Goal: Find specific page/section: Find specific page/section

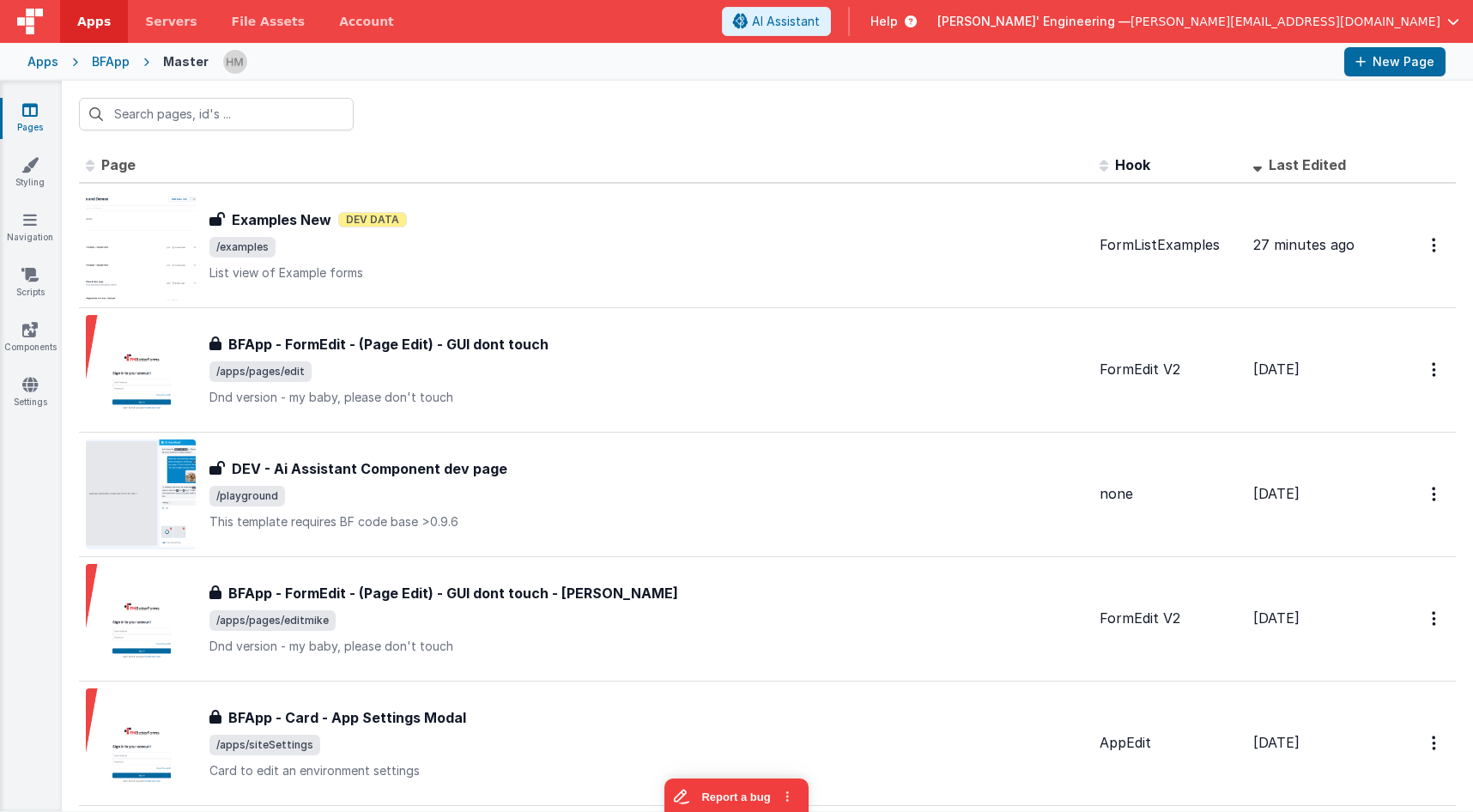
click at [264, 113] on input "text" at bounding box center [216, 115] width 274 height 33
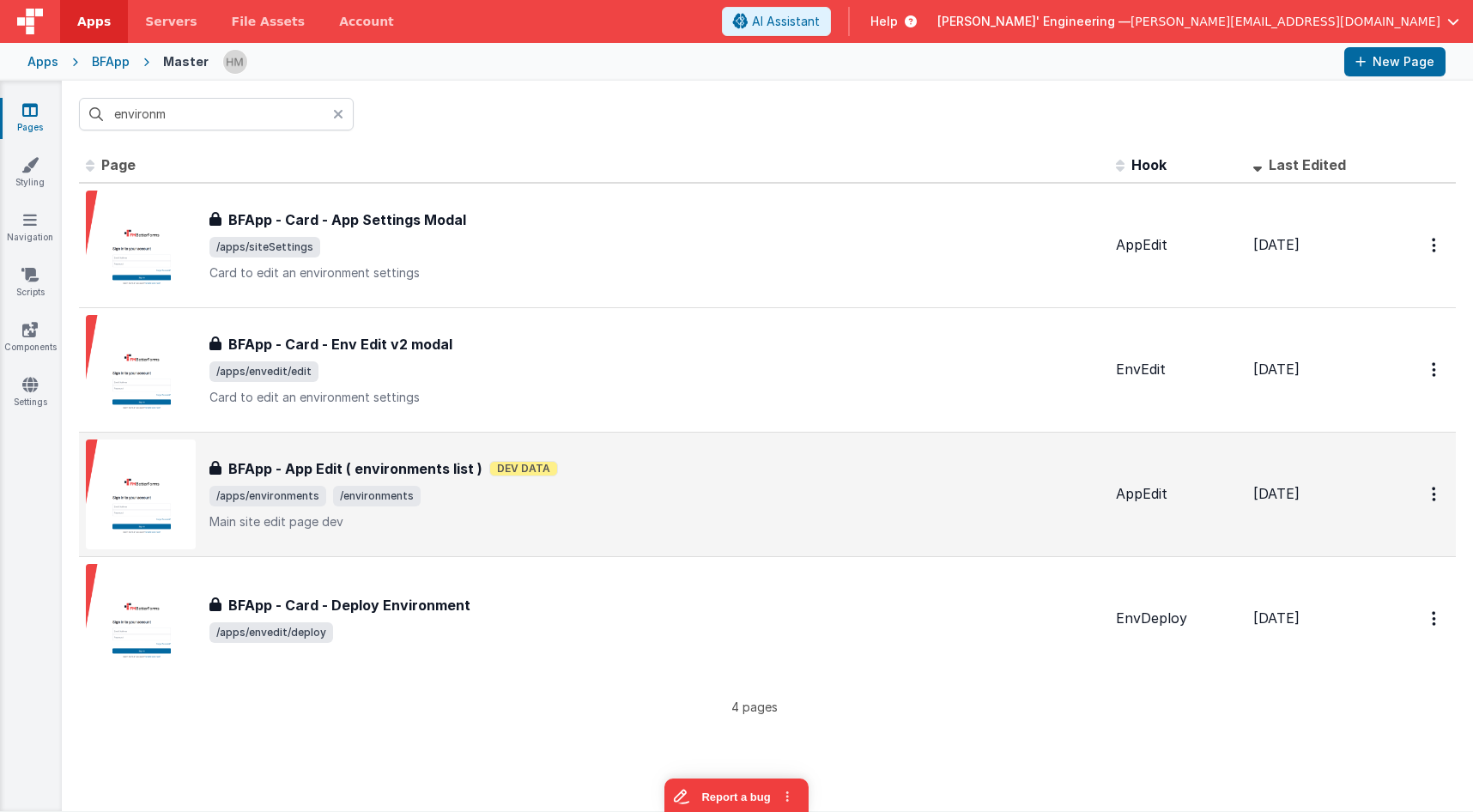
type input "environm"
click at [703, 499] on span "/apps/environments /environments" at bounding box center [656, 496] width 893 height 21
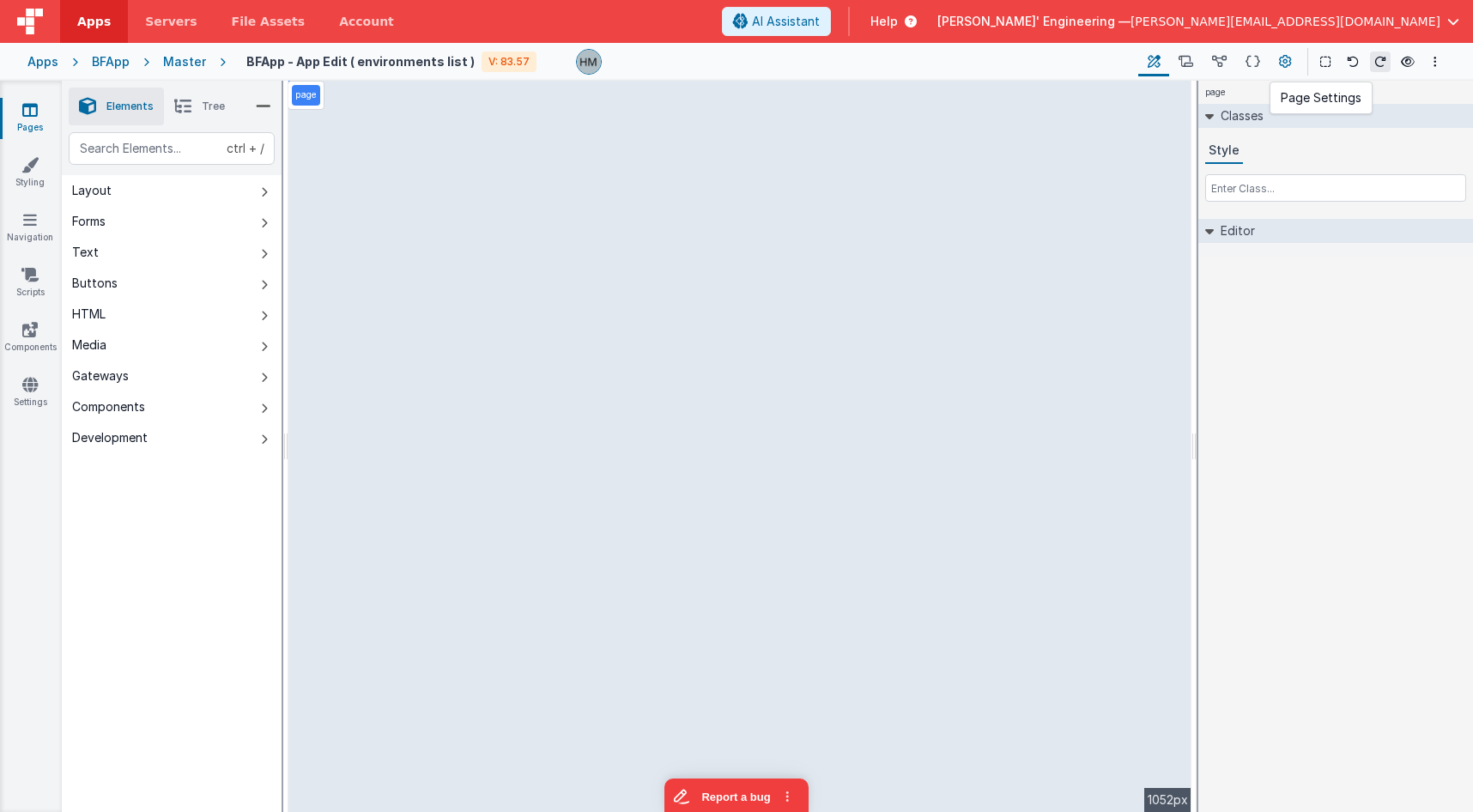
click at [1281, 56] on icon at bounding box center [1285, 62] width 13 height 18
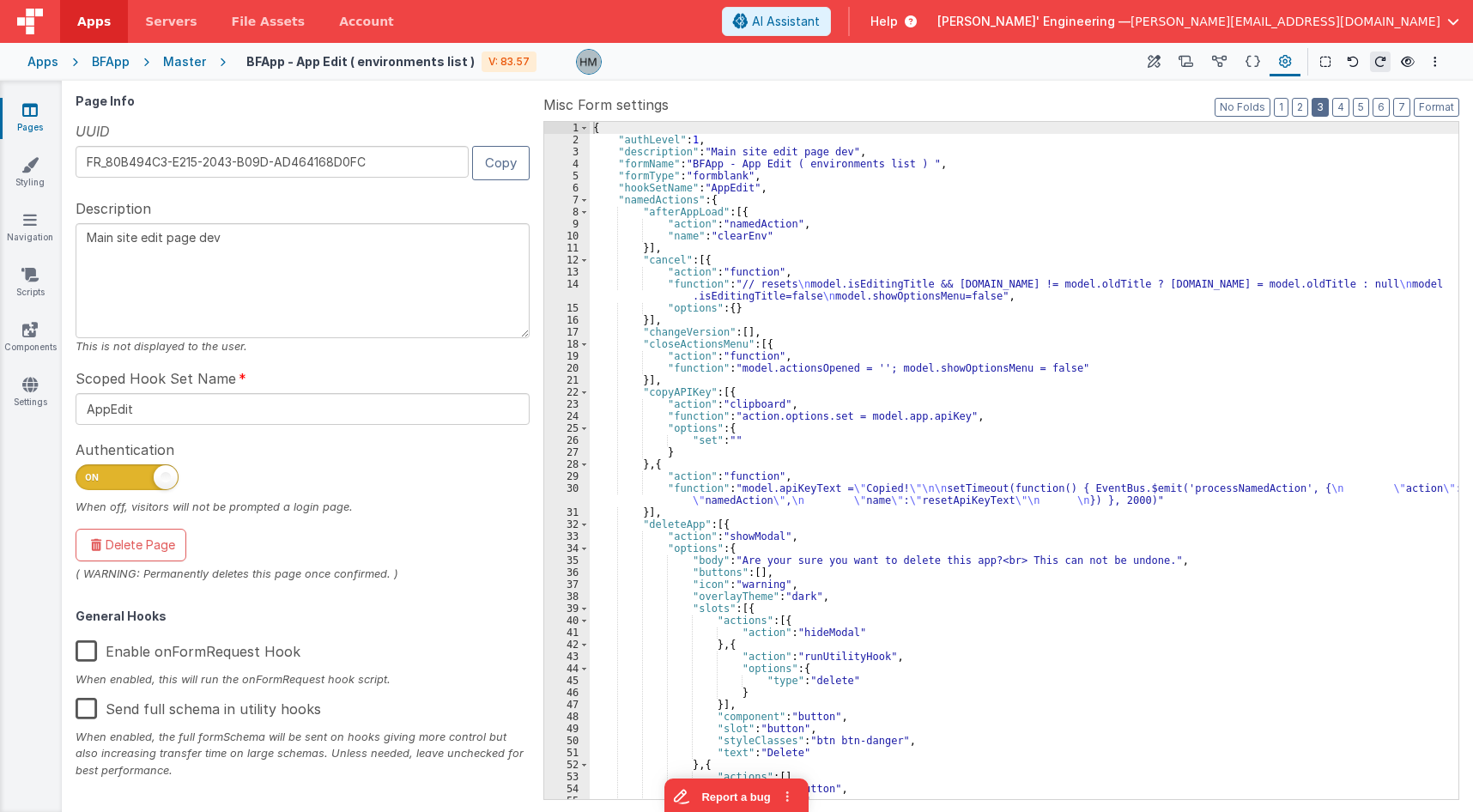
click at [1318, 108] on button "3" at bounding box center [1320, 108] width 17 height 19
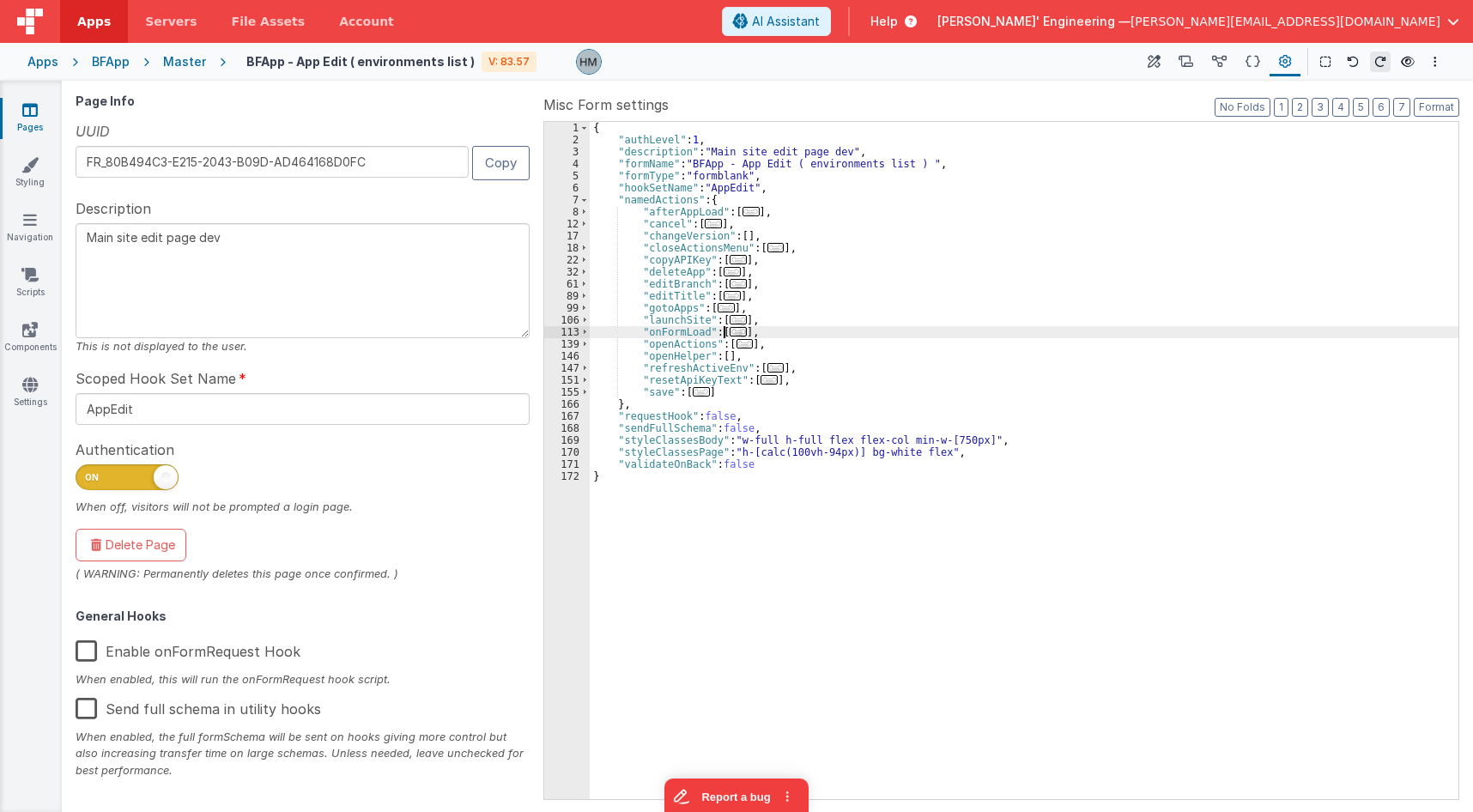
click at [730, 329] on span "..." at bounding box center [738, 332] width 17 height 10
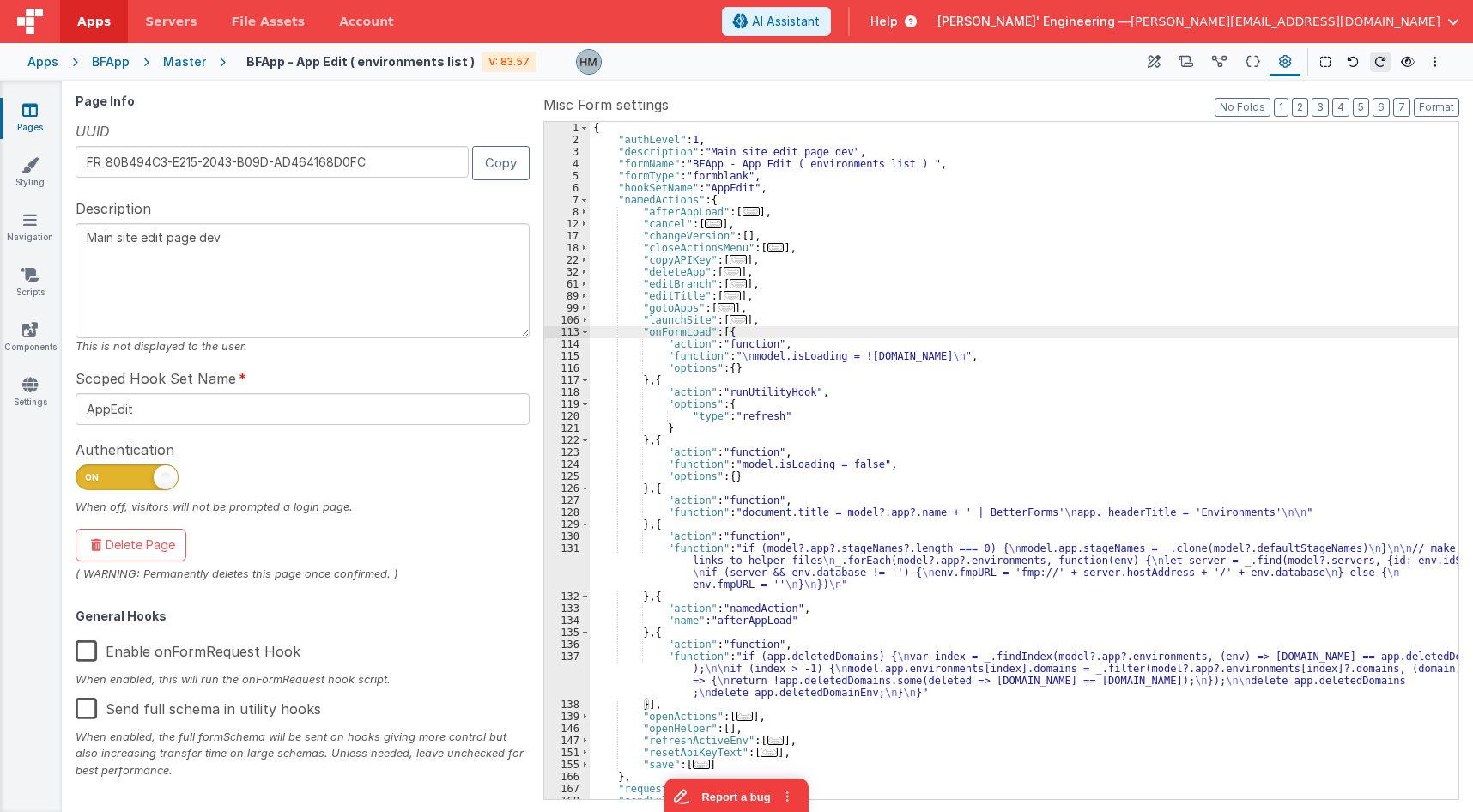
click at [701, 361] on div "{ "authLevel" : 1 , "description" : "Main site edit page dev" , "formName" : "B…" at bounding box center [1024, 472] width 869 height 701
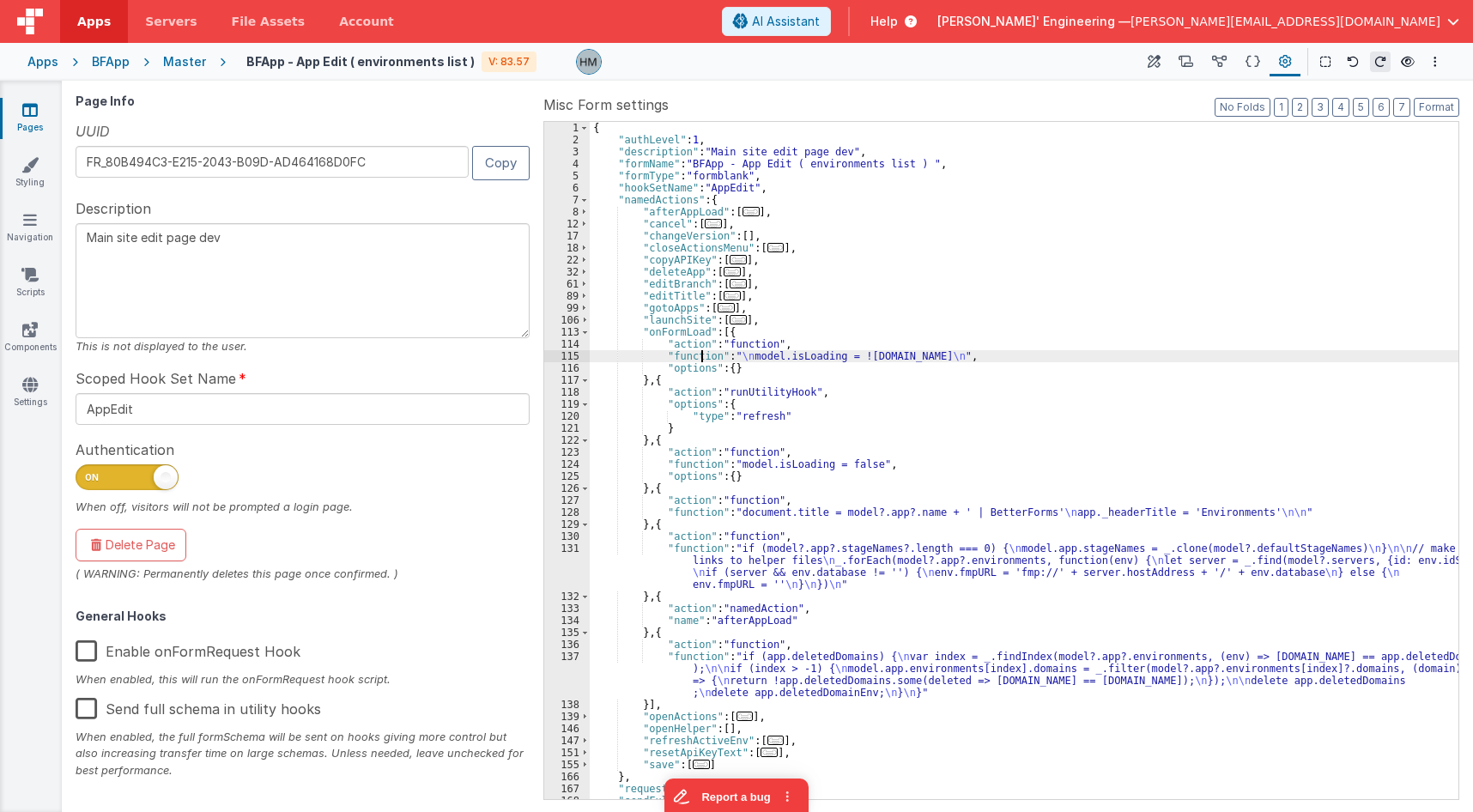
click at [638, 512] on div "{ "authLevel" : 1 , "description" : "Main site edit page dev" , "formName" : "B…" at bounding box center [1024, 472] width 869 height 701
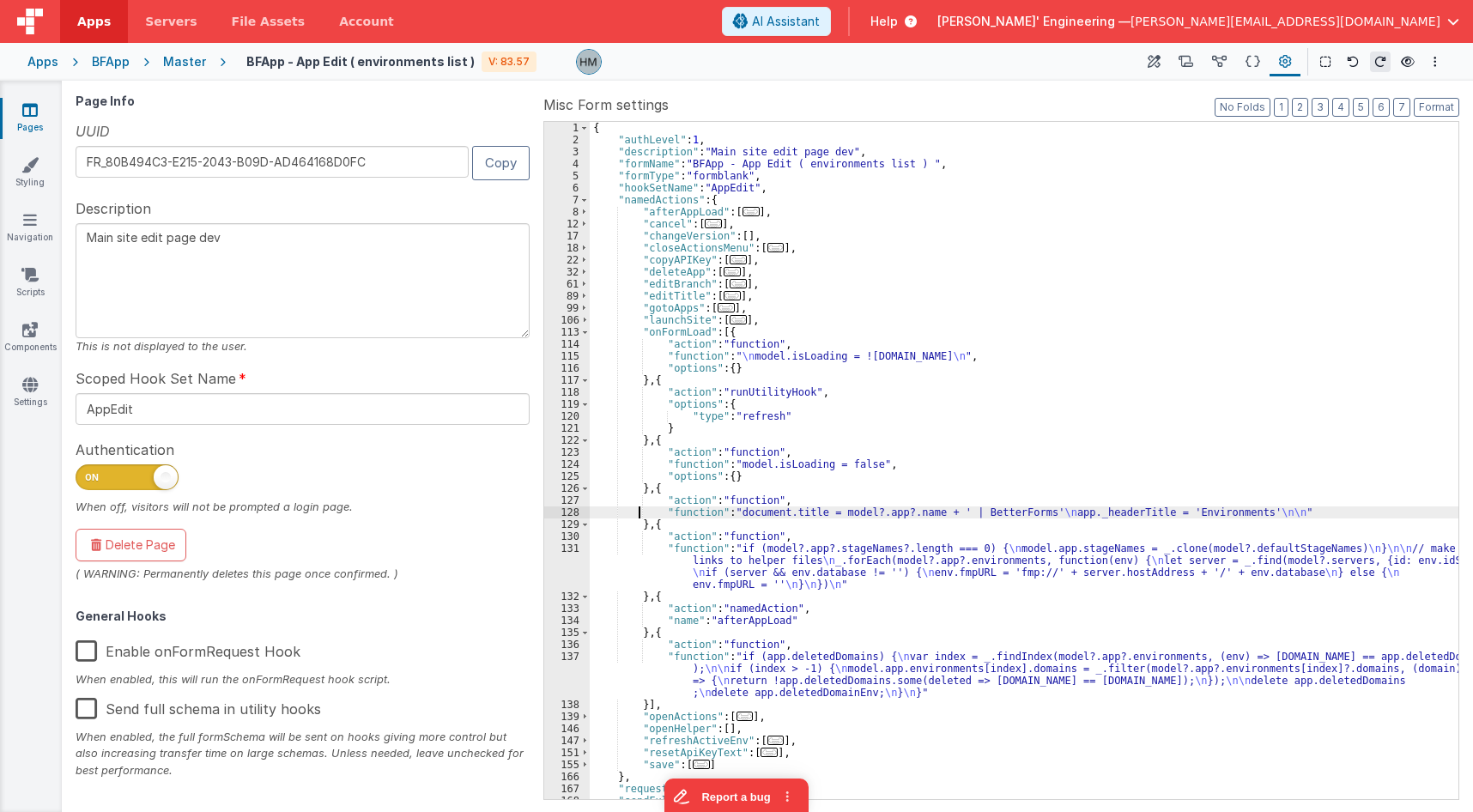
click at [585, 554] on div "131" at bounding box center [567, 566] width 45 height 48
click at [565, 513] on div "128" at bounding box center [567, 512] width 45 height 12
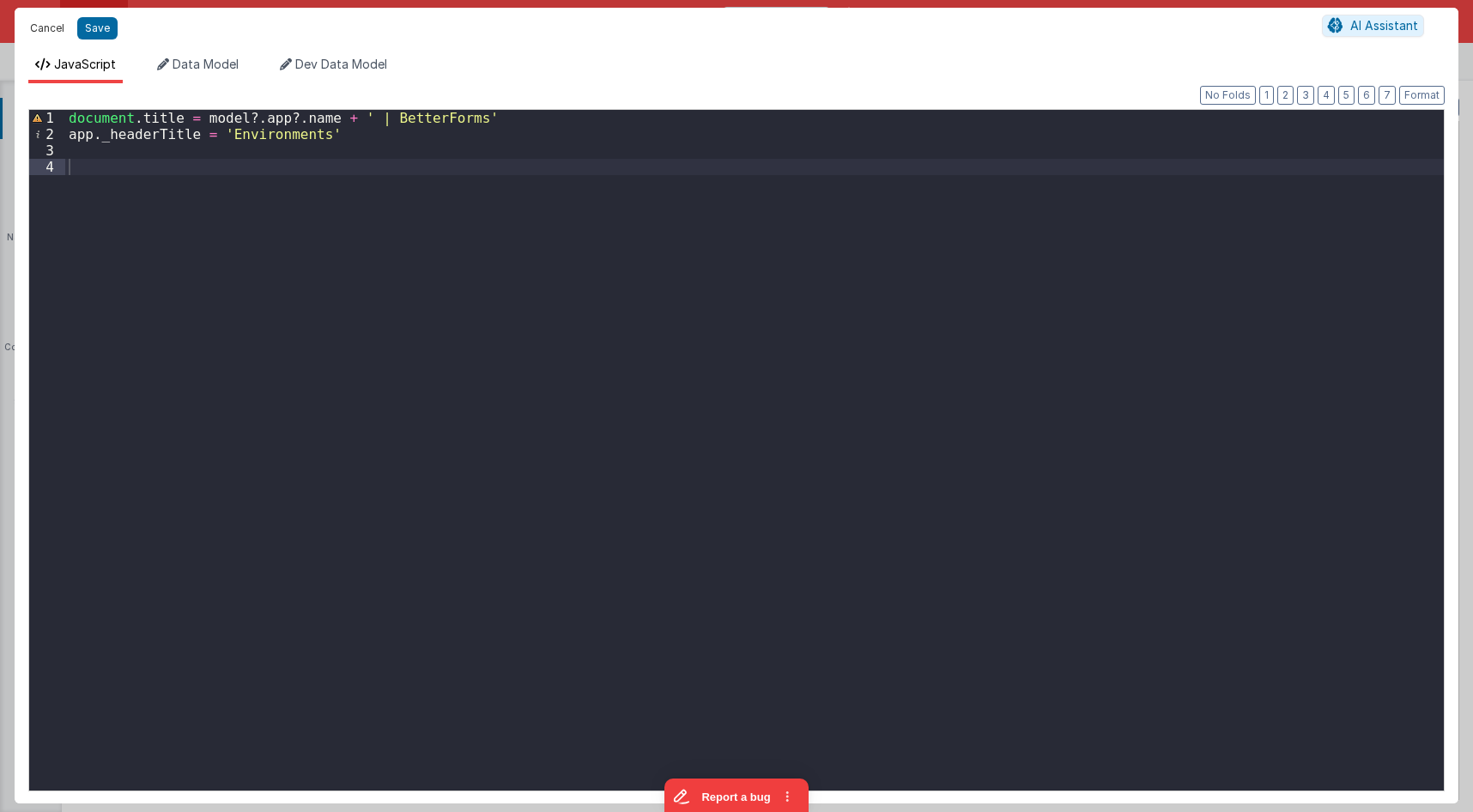
click at [47, 29] on button "Cancel" at bounding box center [47, 29] width 51 height 24
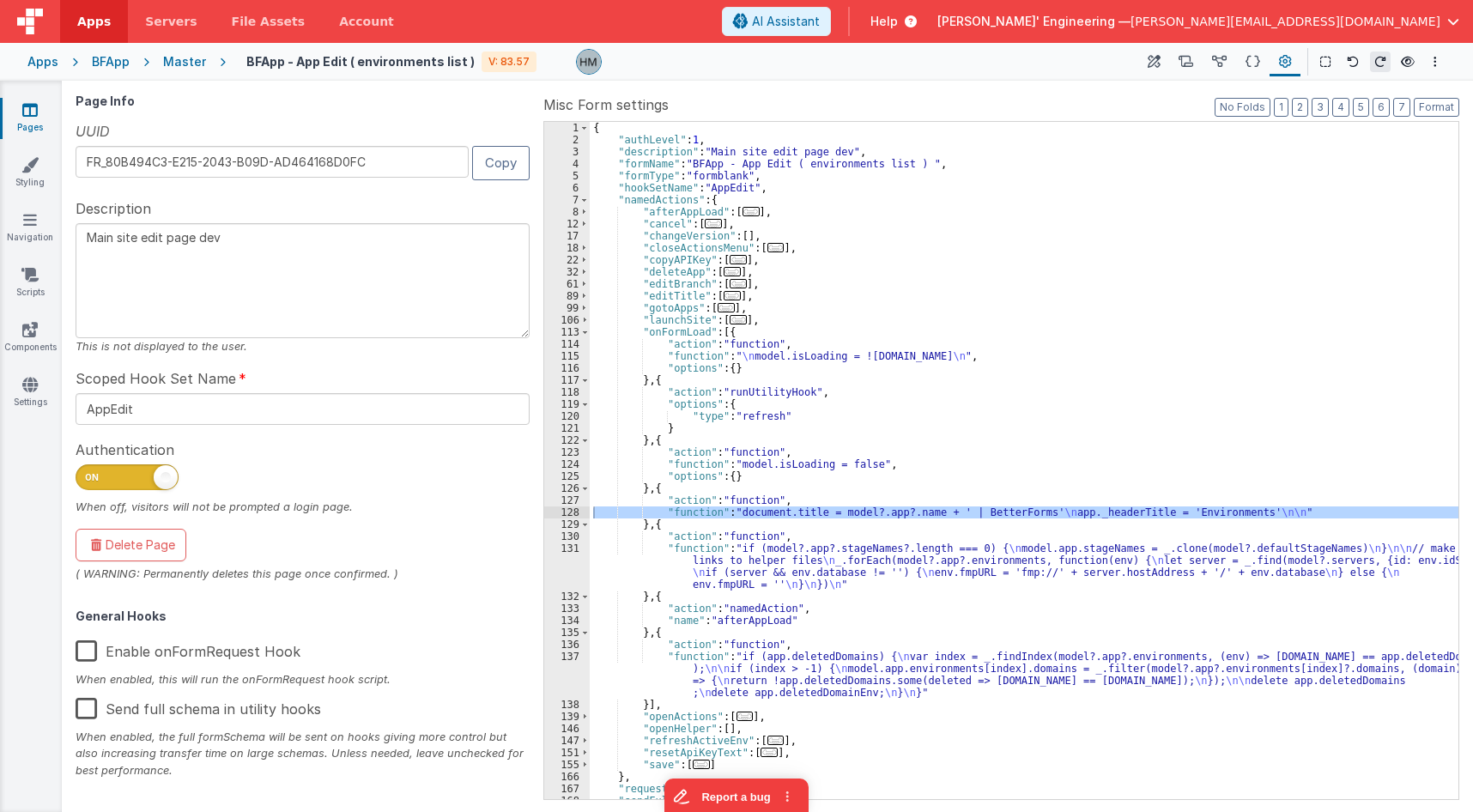
click at [693, 562] on div "{ "authLevel" : 1 , "description" : "Main site edit page dev" , "formName" : "B…" at bounding box center [1024, 472] width 869 height 701
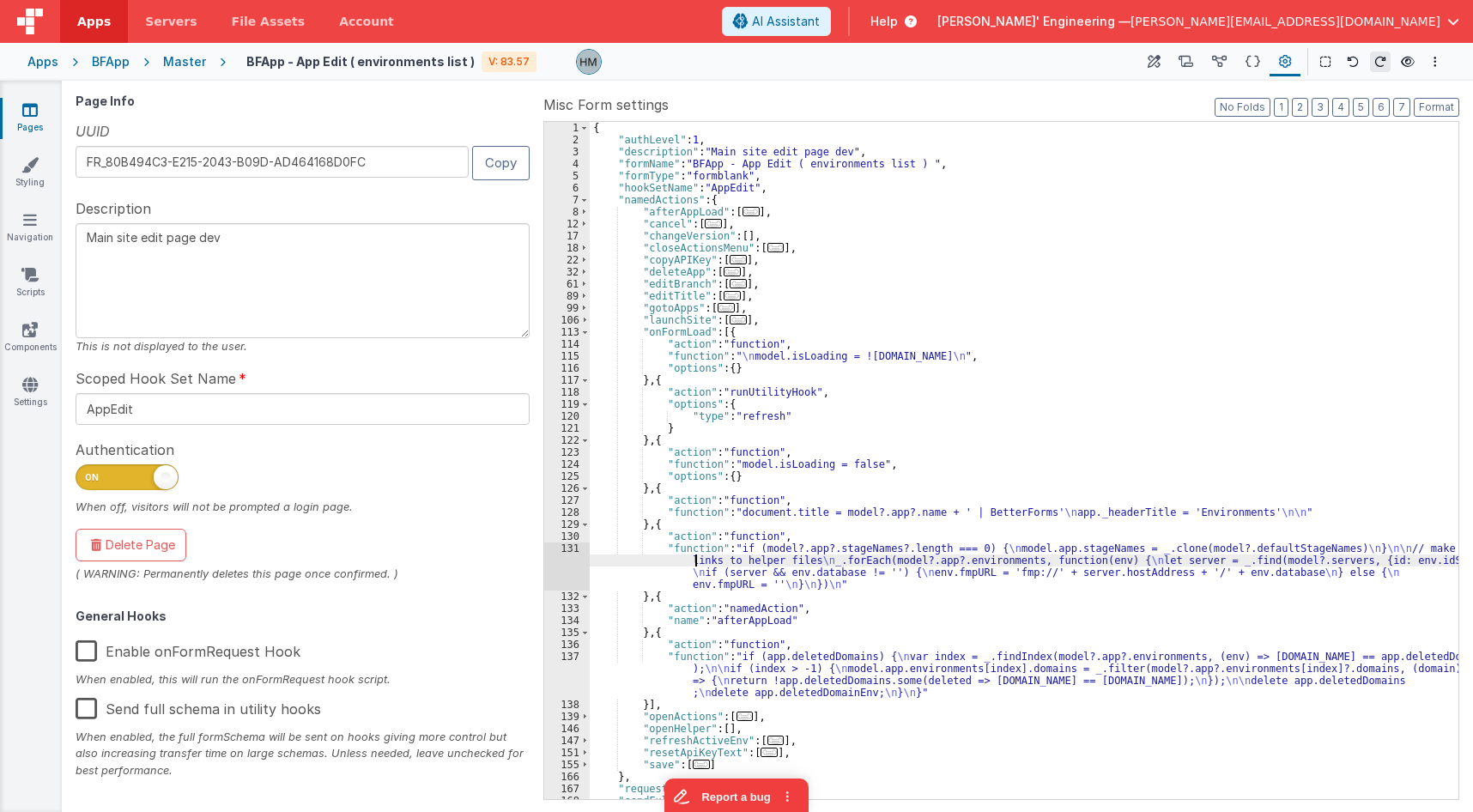
click at [570, 545] on div "131" at bounding box center [567, 566] width 45 height 48
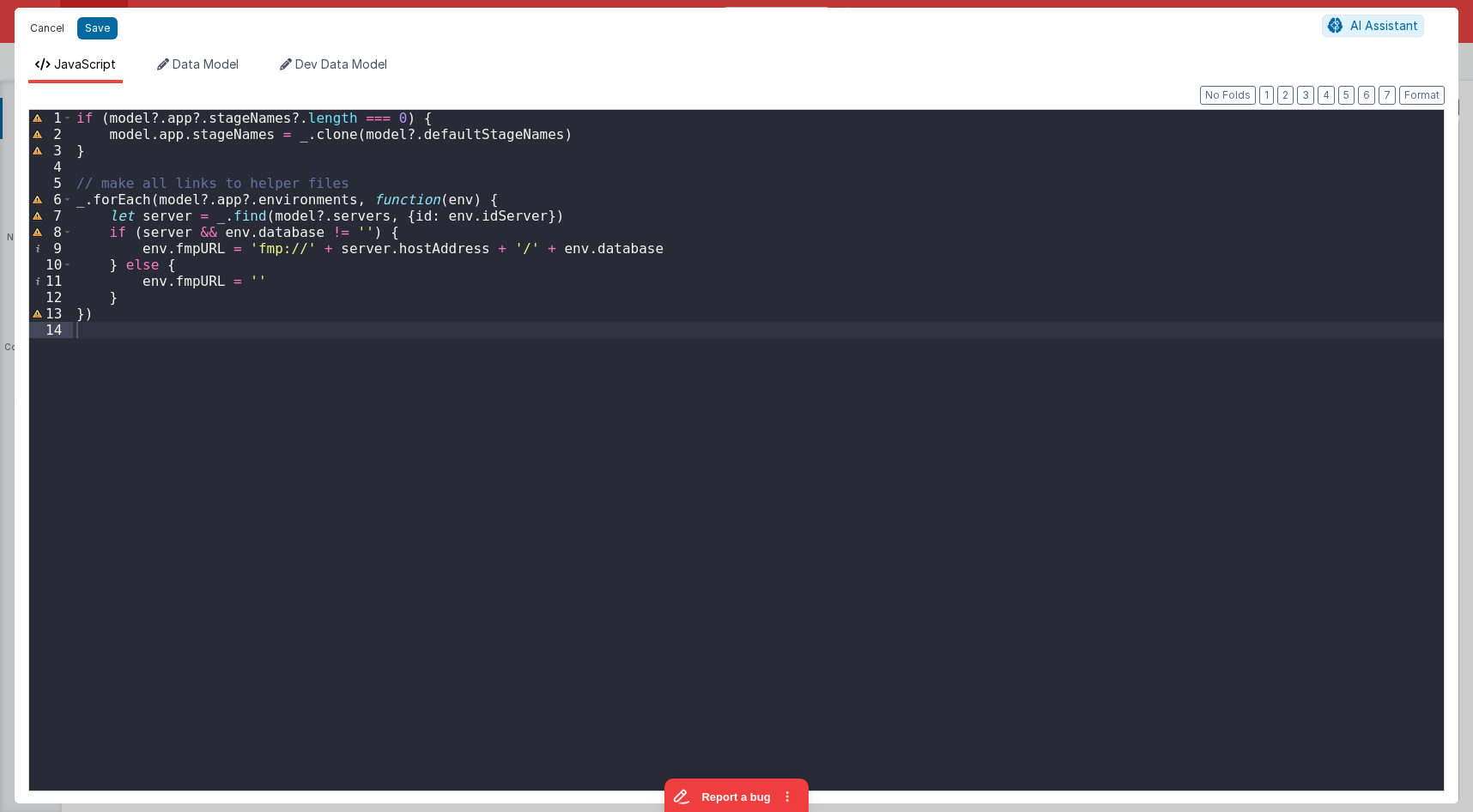
click at [38, 30] on button "Cancel" at bounding box center [47, 29] width 51 height 24
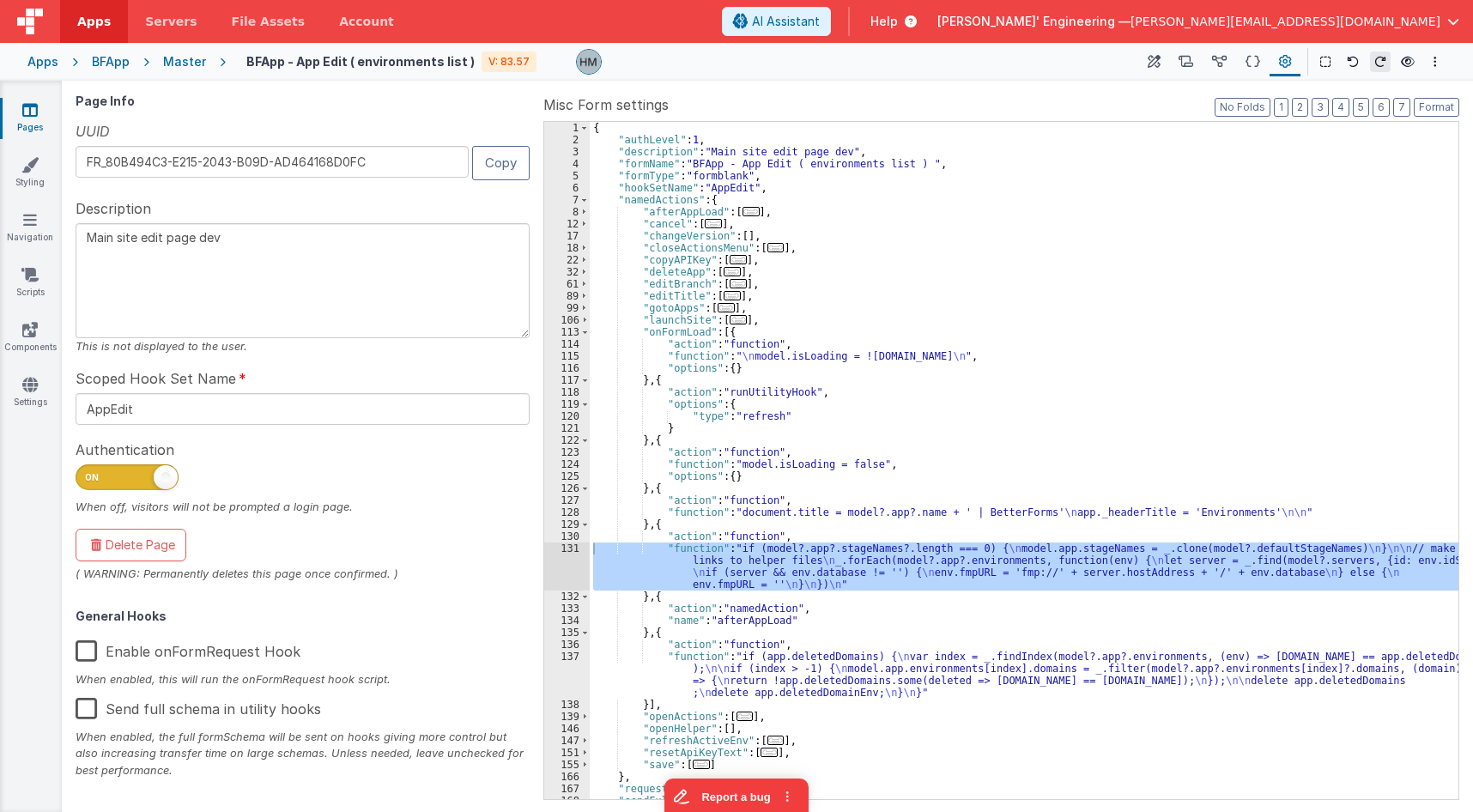
click at [743, 621] on div "{ "authLevel" : 1 , "description" : "Main site edit page dev" , "formName" : "B…" at bounding box center [1024, 472] width 869 height 701
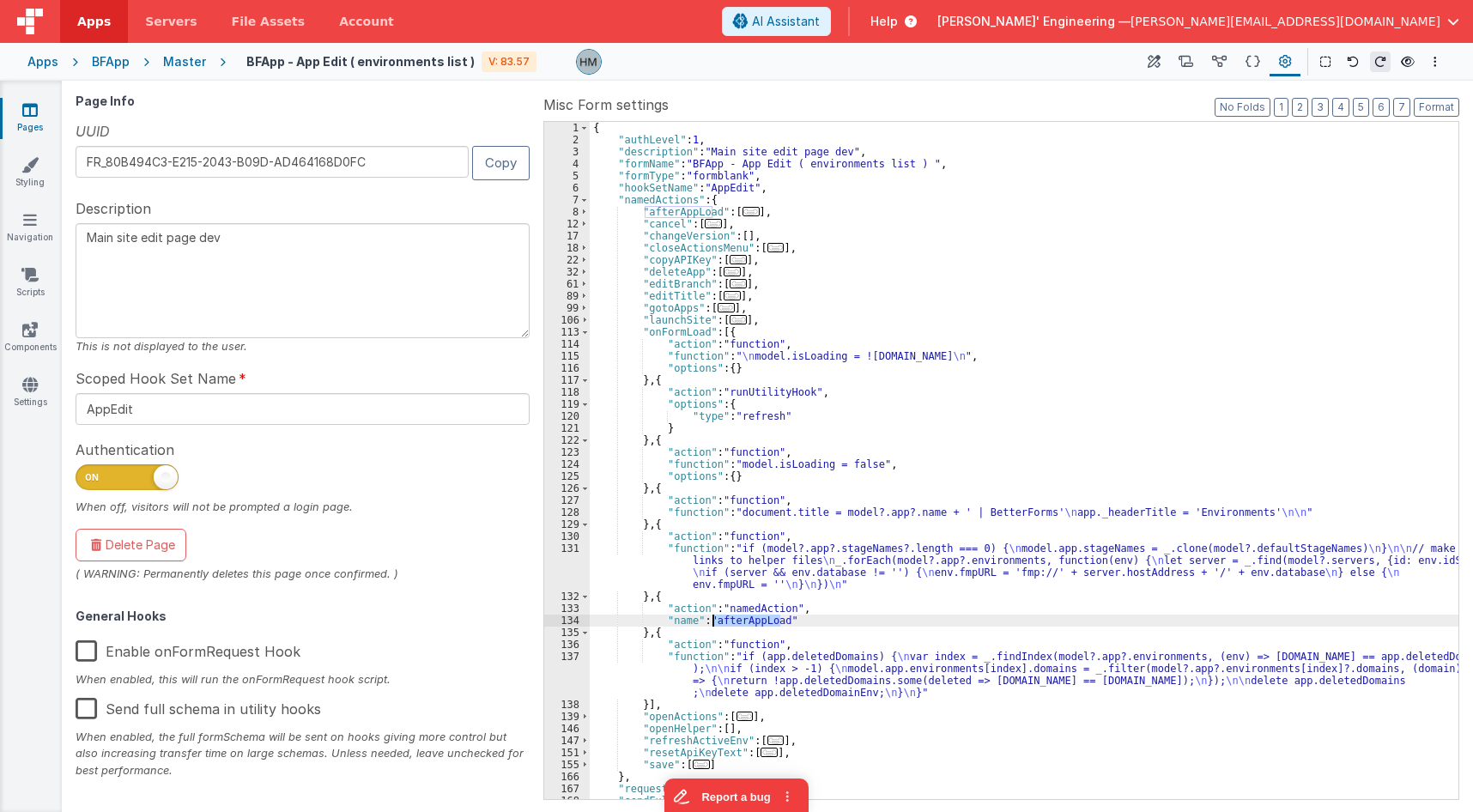
click at [743, 621] on div "{ "authLevel" : 1 , "description" : "Main site edit page dev" , "formName" : "B…" at bounding box center [1024, 472] width 869 height 701
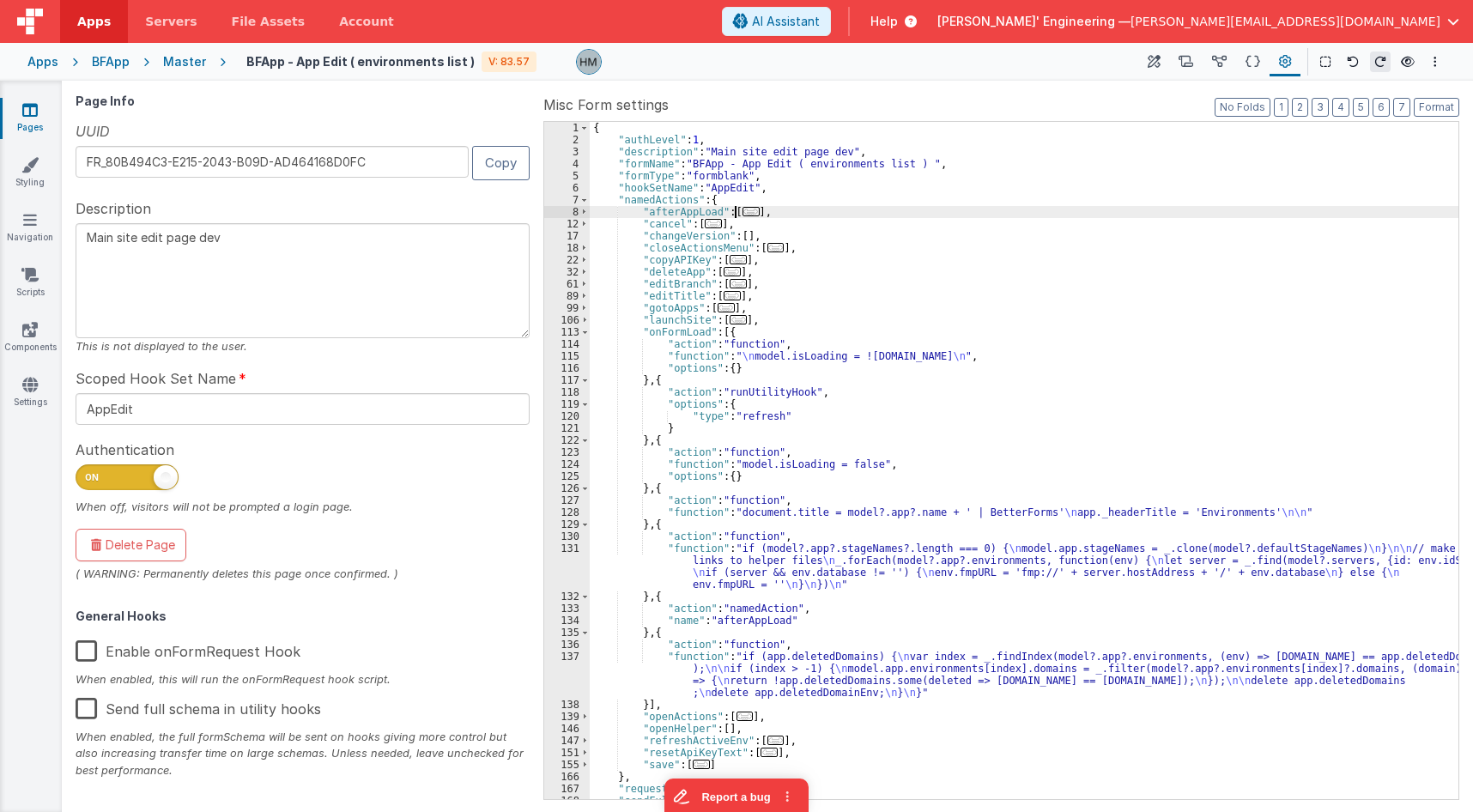
click at [743, 214] on span "..." at bounding box center [751, 211] width 17 height 10
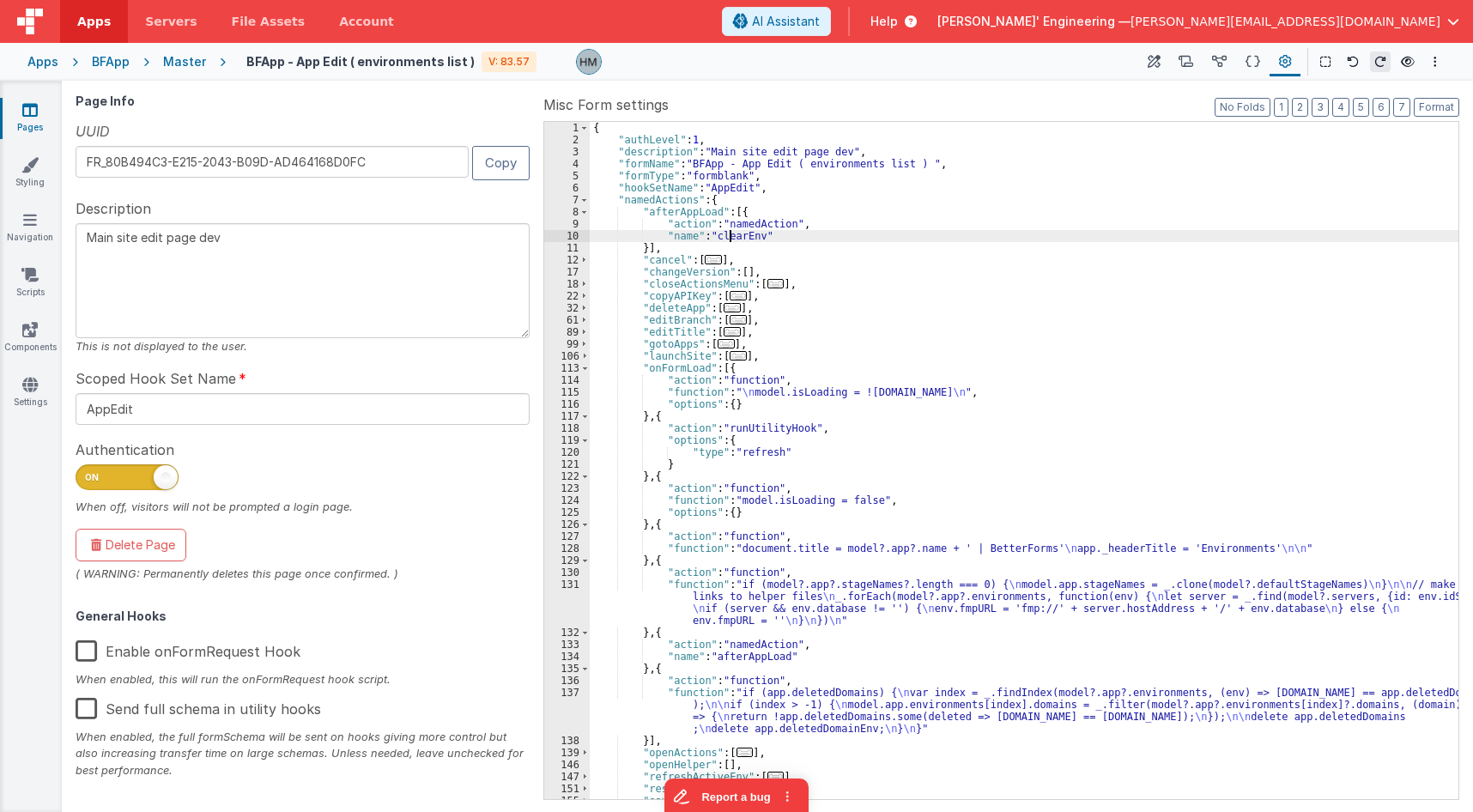
click at [732, 235] on div "{ "authLevel" : 1 , "description" : "Main site edit page dev" , "formName" : "B…" at bounding box center [1024, 472] width 869 height 701
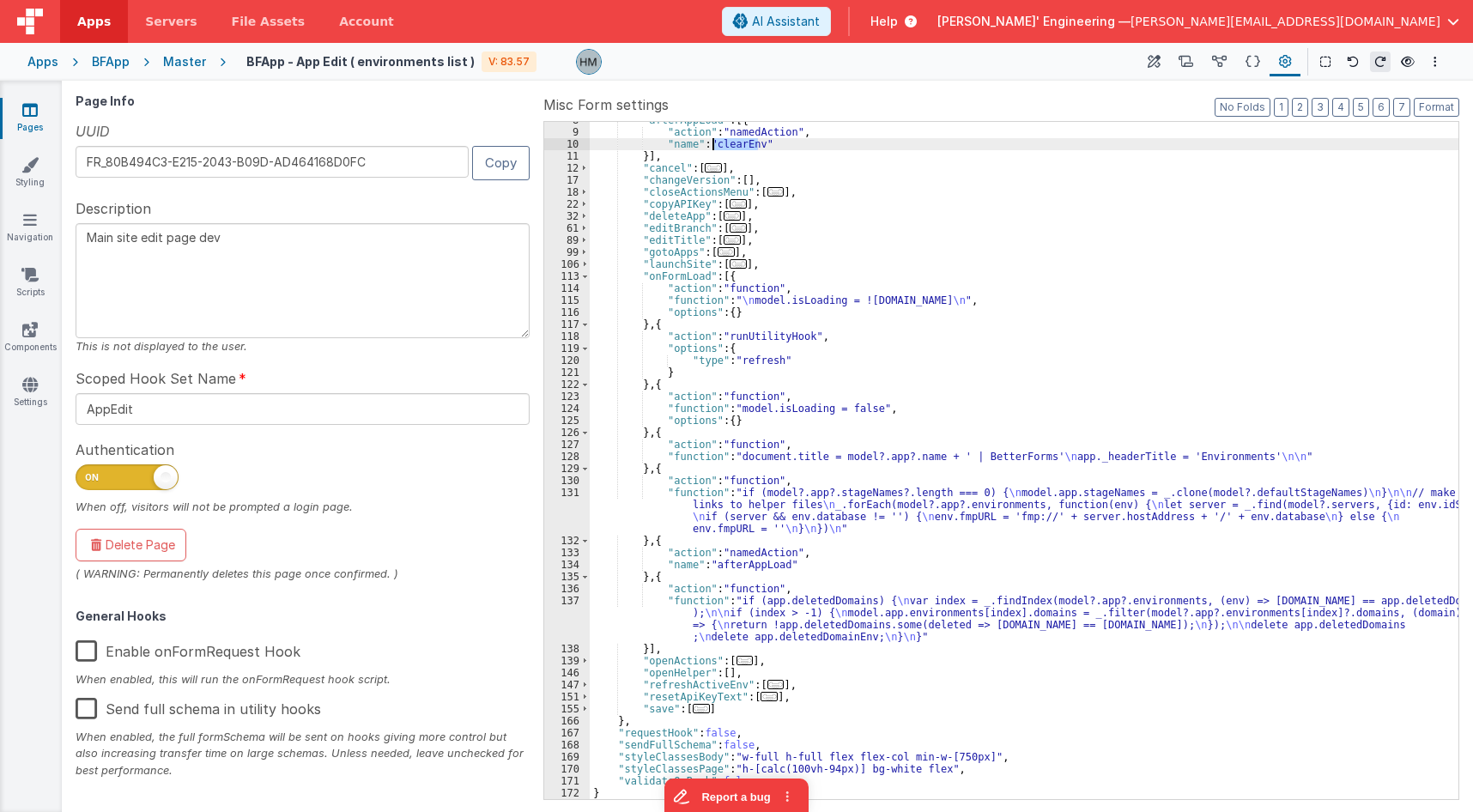
click at [855, 399] on div ""afterAppLoad" : [{ "action" : "namedAction" , "name" : "clearEnv" }] , "cancel…" at bounding box center [1024, 464] width 869 height 701
type input "clearEnv"
click at [709, 585] on div ""afterAppLoad" : [{ "action" : "namedAction" , "name" : "clearEnv" }] , "cancel…" at bounding box center [1024, 464] width 869 height 701
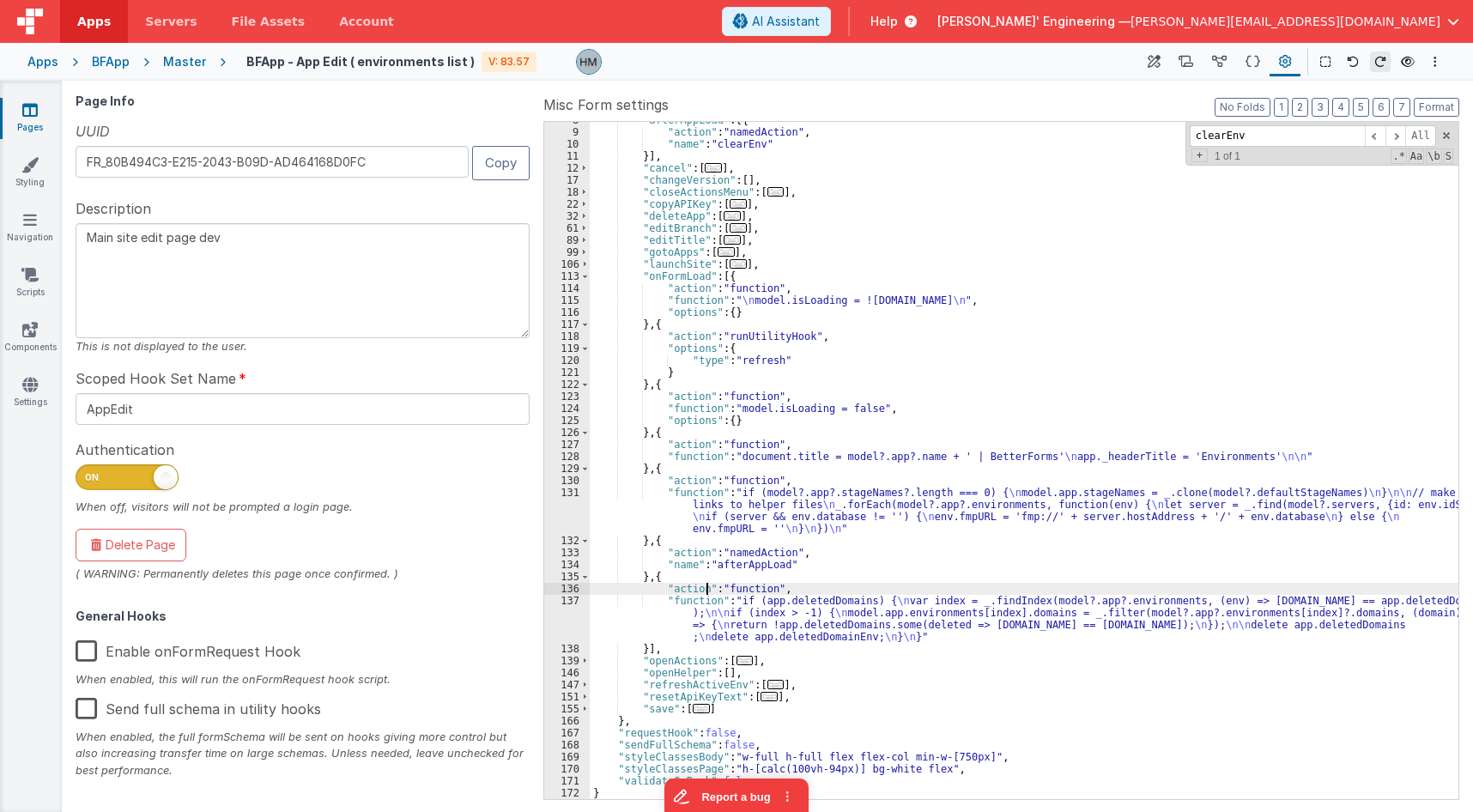
click at [686, 598] on div ""afterAppLoad" : [{ "action" : "namedAction" , "name" : "clearEnv" }] , "cancel…" at bounding box center [1024, 464] width 869 height 701
click at [570, 600] on div "137" at bounding box center [567, 618] width 45 height 48
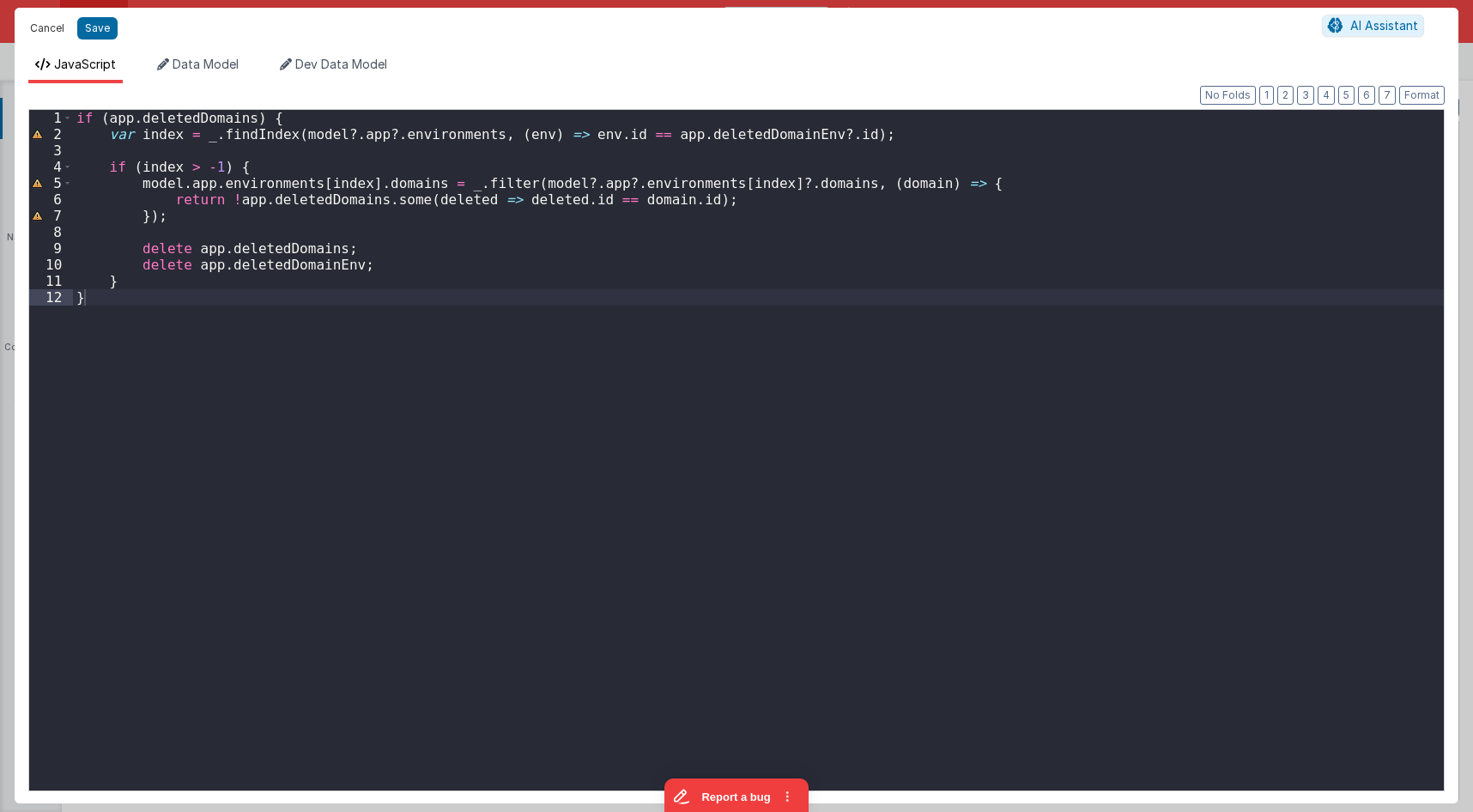
click at [51, 28] on button "Cancel" at bounding box center [47, 29] width 51 height 24
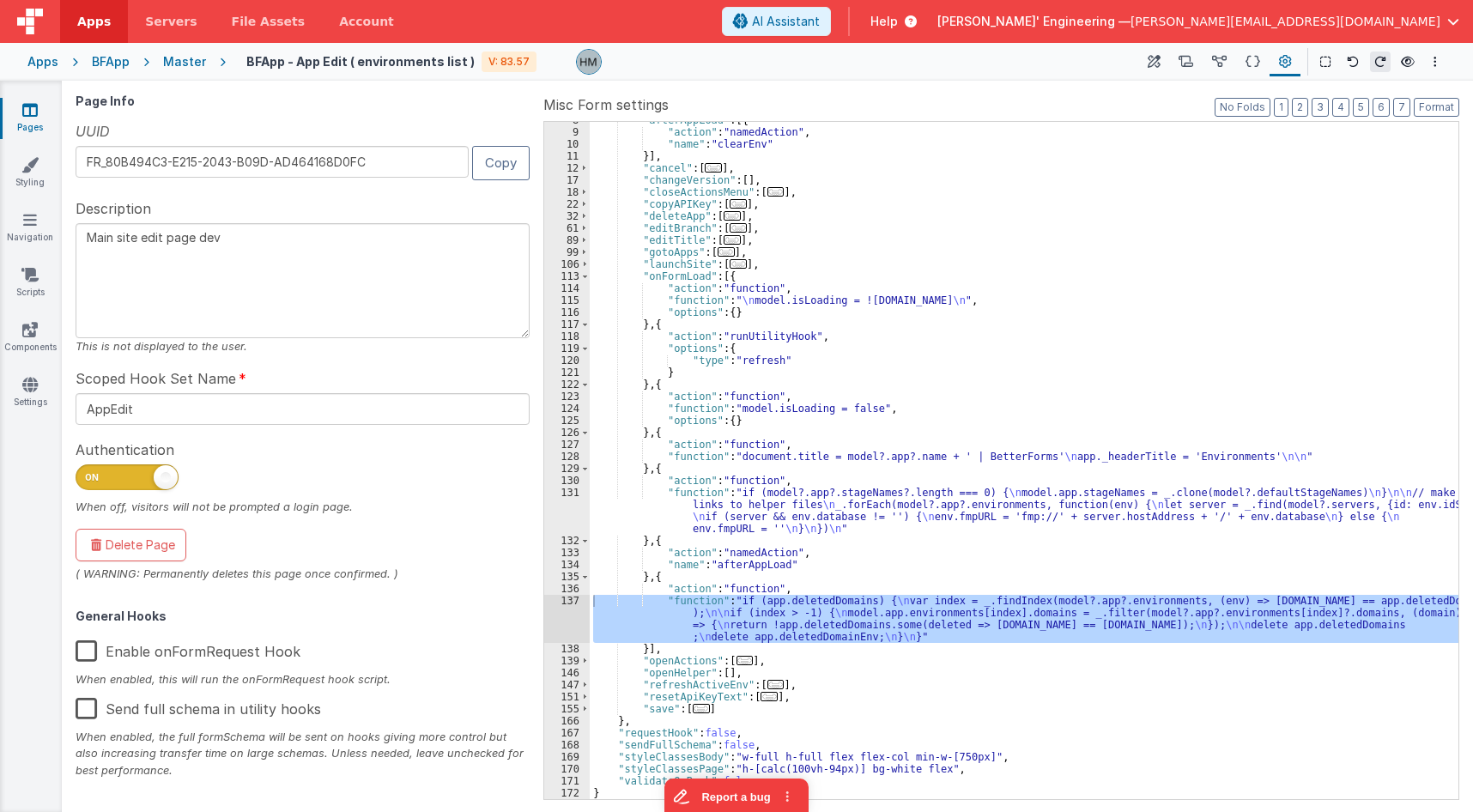
click at [753, 564] on div ""afterAppLoad" : [{ "action" : "namedAction" , "name" : "clearEnv" }] , "cancel…" at bounding box center [1024, 464] width 869 height 701
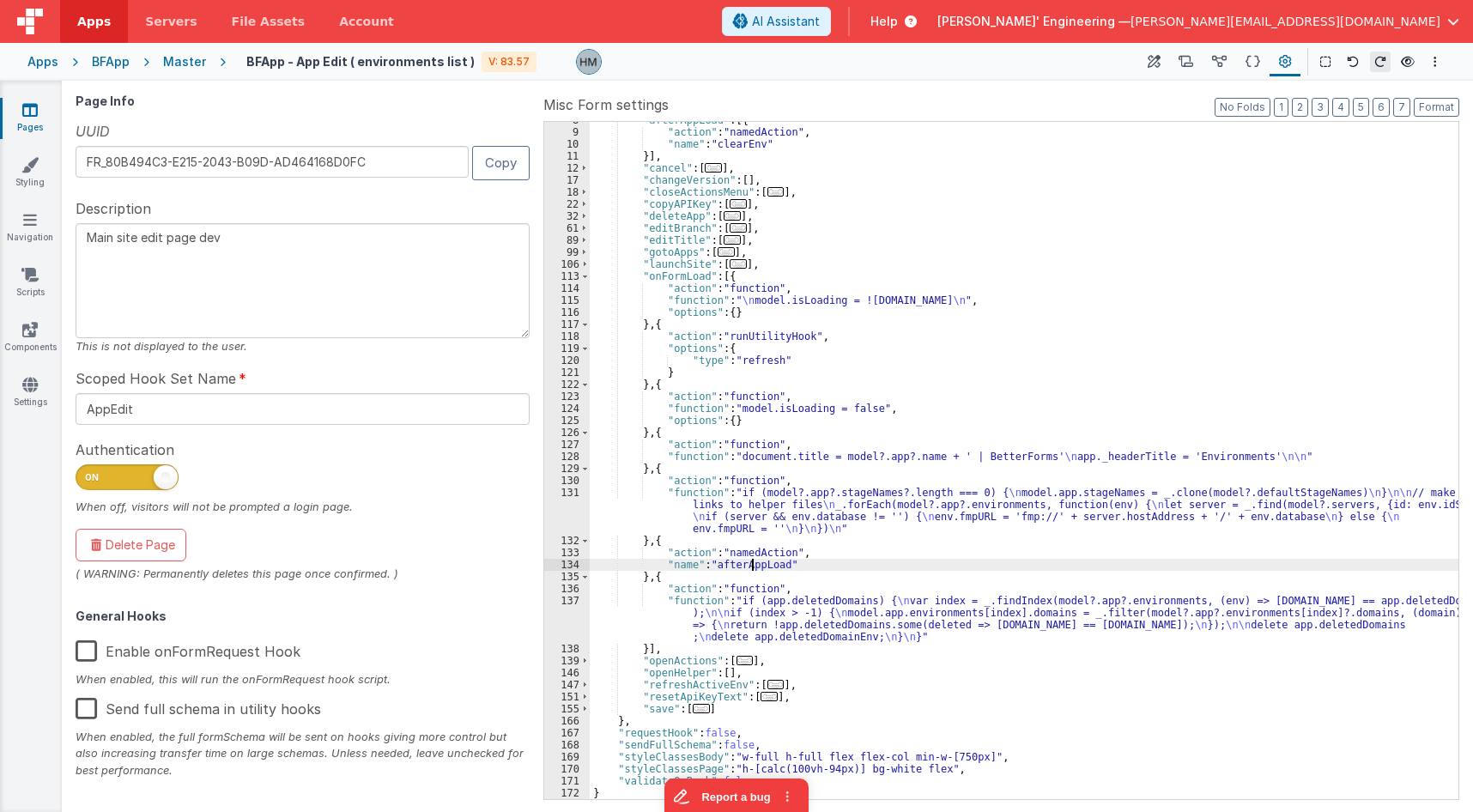
click at [753, 564] on div ""afterAppLoad" : [{ "action" : "namedAction" , "name" : "clearEnv" }] , "cancel…" at bounding box center [1024, 464] width 869 height 701
click at [17, 116] on link "Pages" at bounding box center [30, 119] width 62 height 35
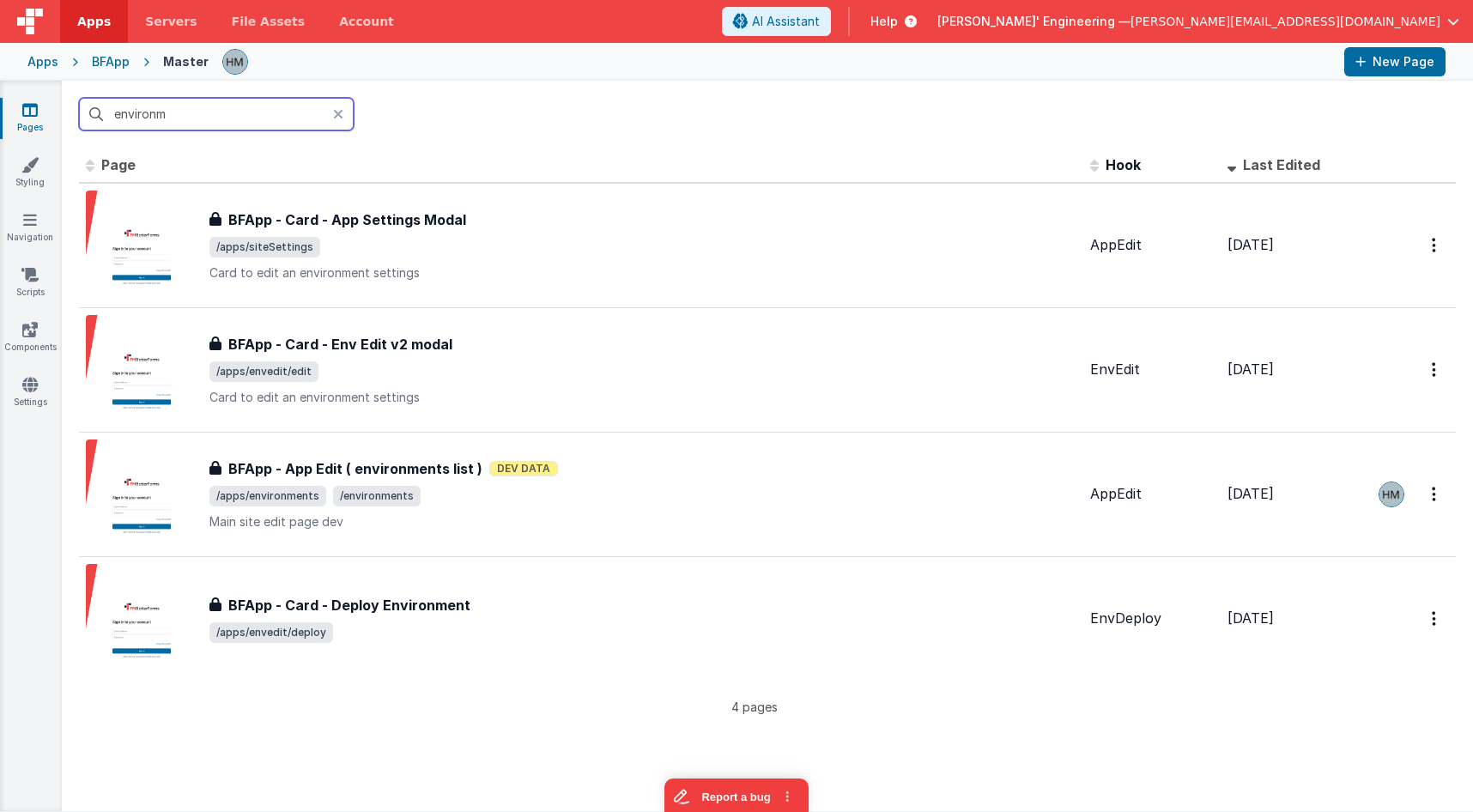
click at [285, 111] on input "environm" at bounding box center [216, 115] width 274 height 33
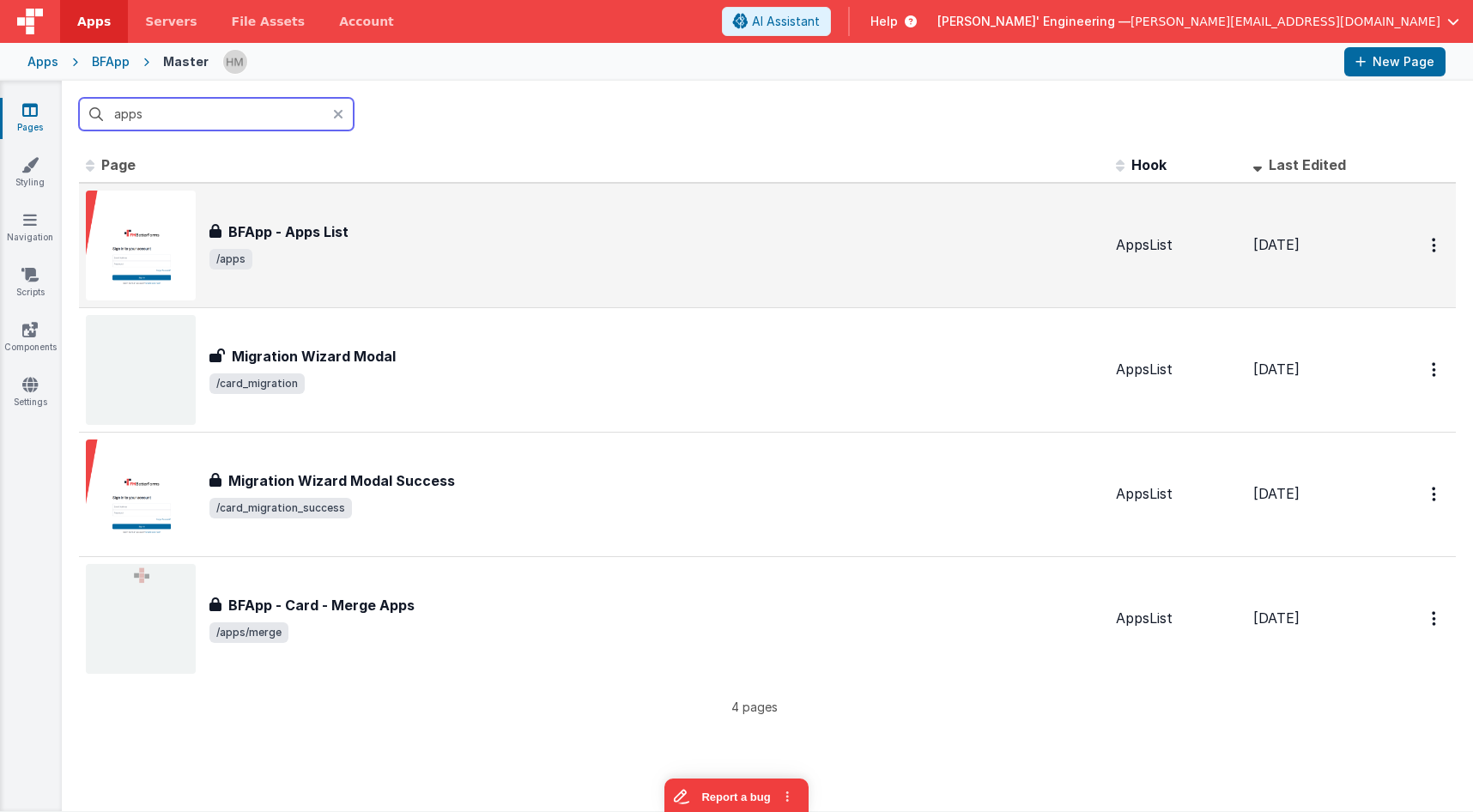
type input "apps"
click at [485, 230] on div "BFApp - Apps List" at bounding box center [656, 232] width 893 height 21
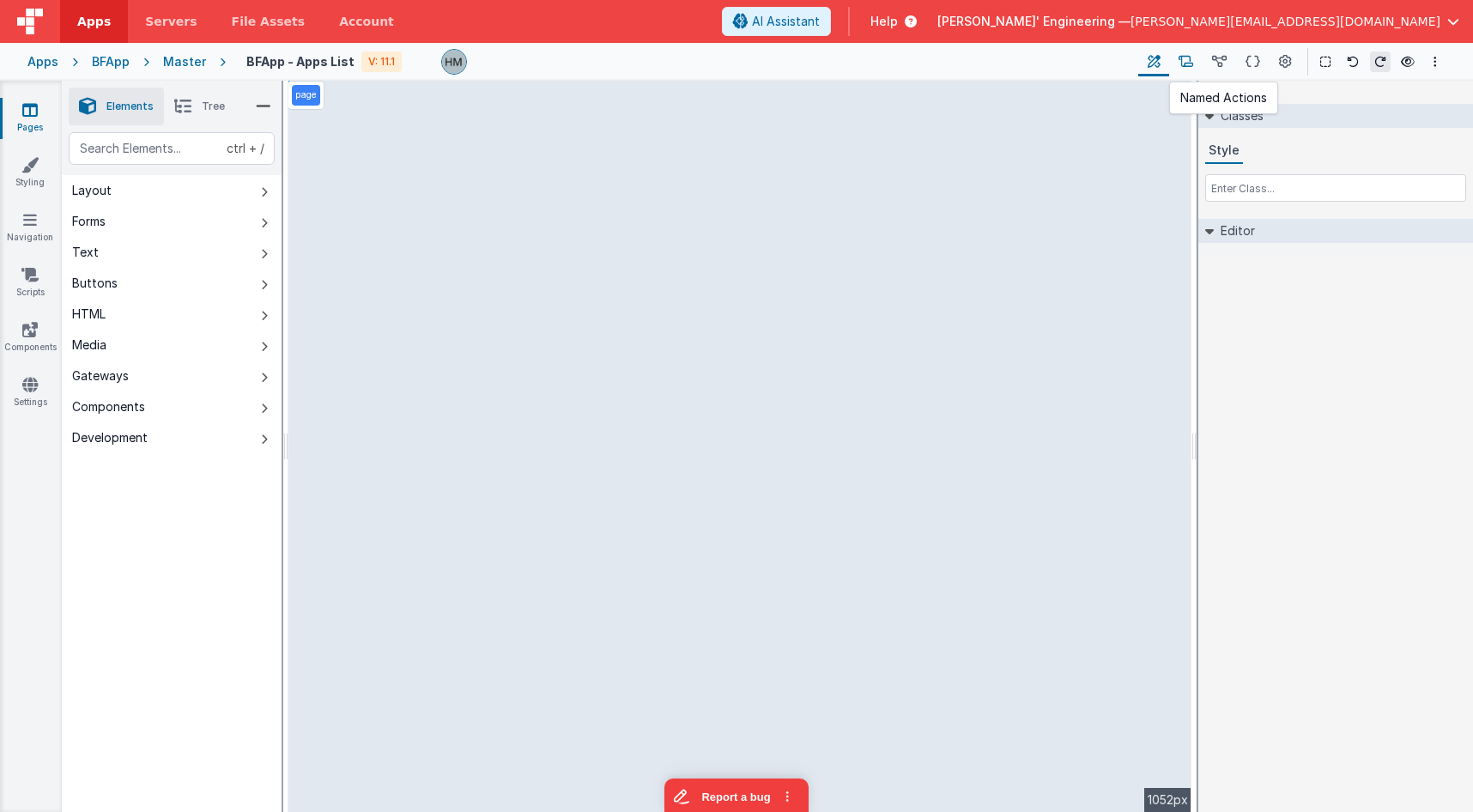
click at [1179, 64] on button at bounding box center [1186, 62] width 34 height 30
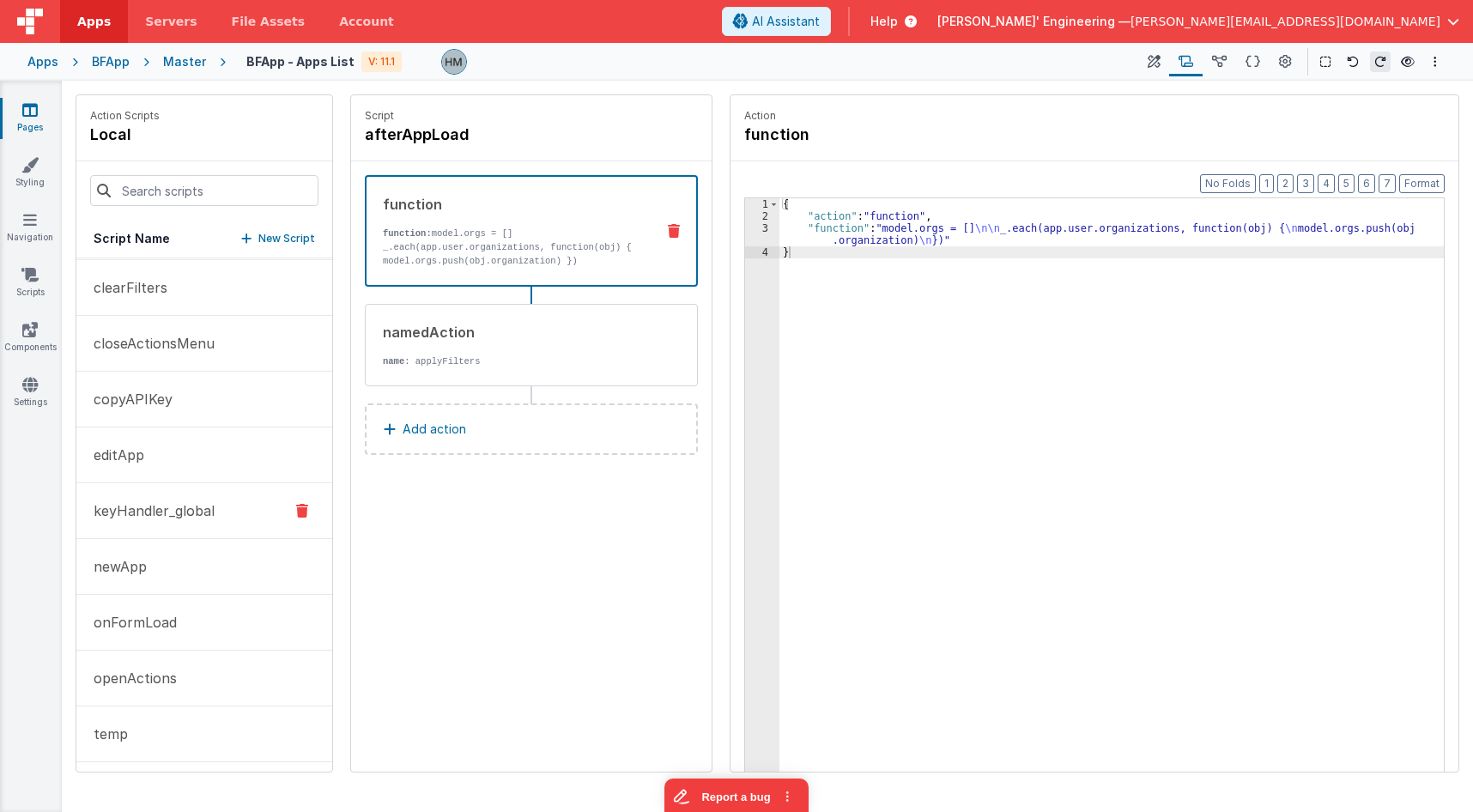
scroll to position [113, 0]
click at [155, 619] on p "onFormLoad" at bounding box center [130, 618] width 94 height 21
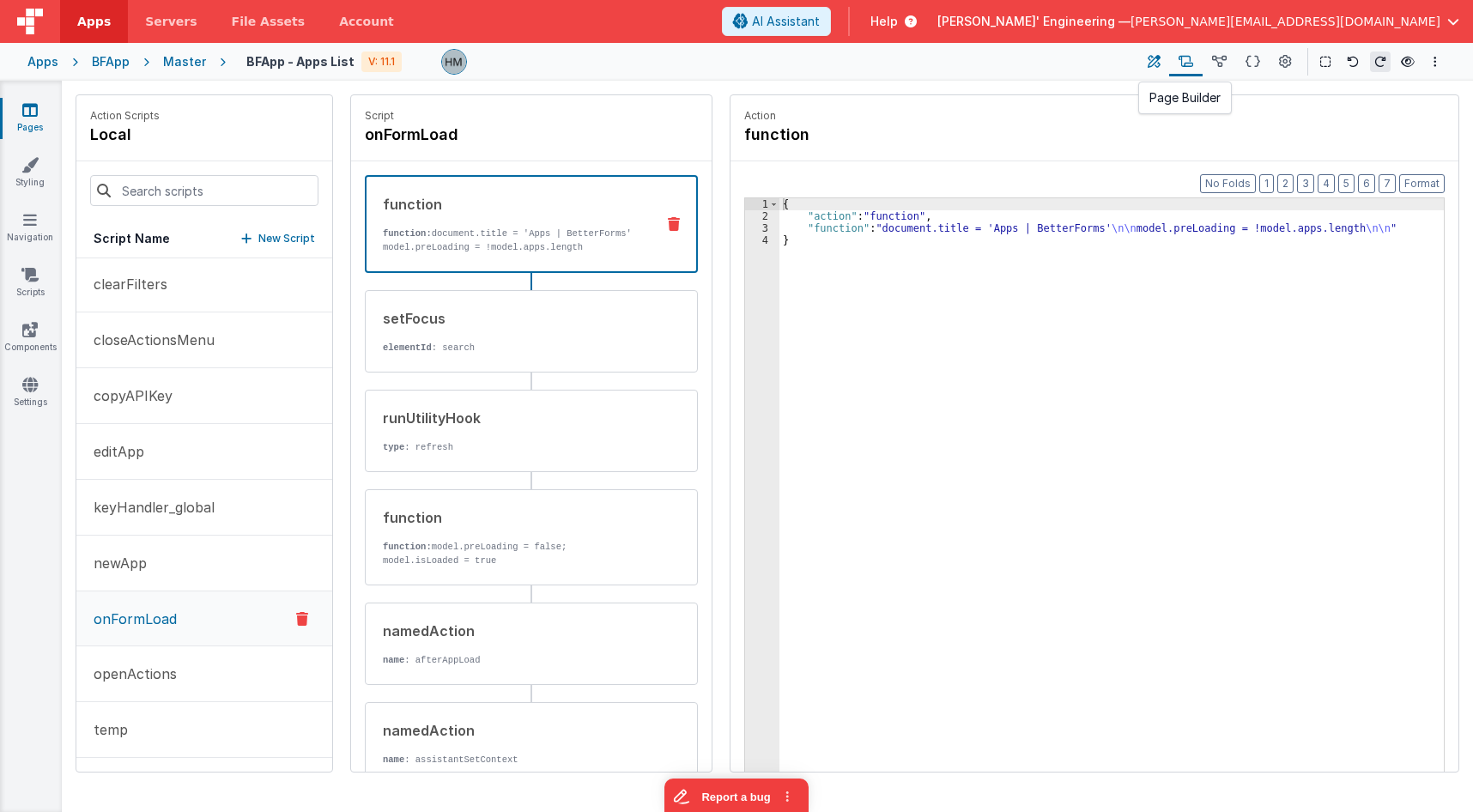
click at [1160, 65] on icon at bounding box center [1153, 62] width 13 height 18
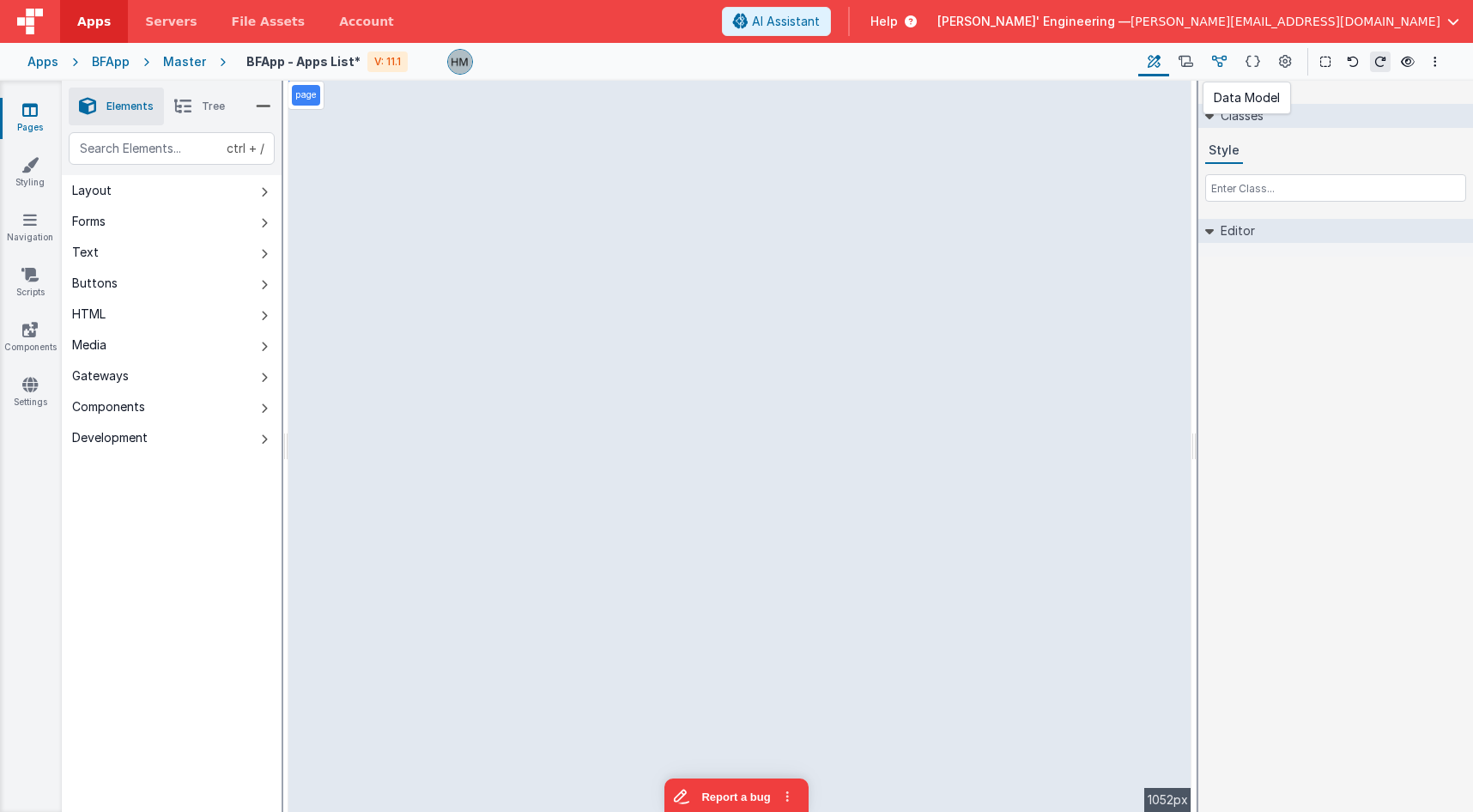
click at [1220, 67] on icon at bounding box center [1219, 62] width 15 height 18
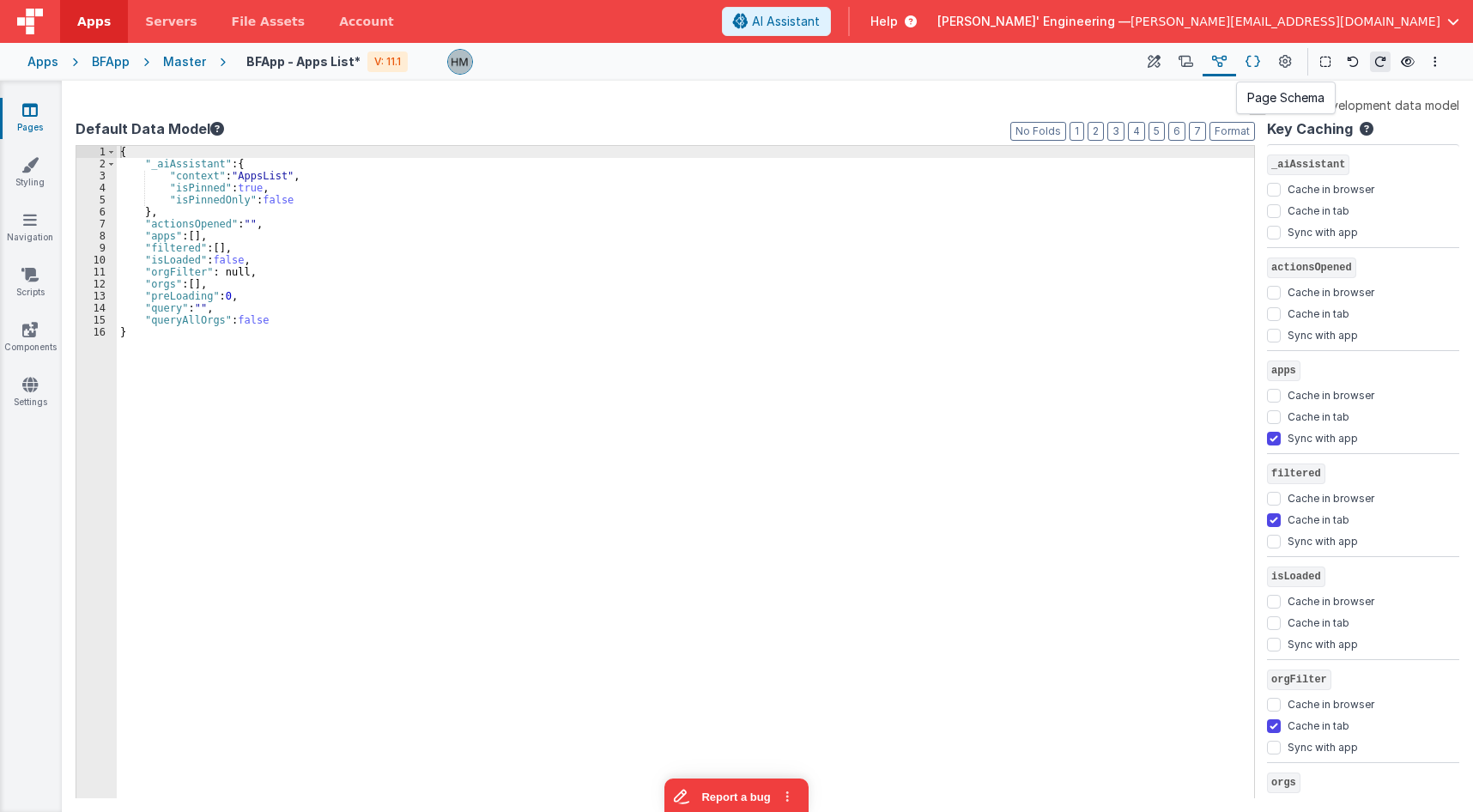
click at [1252, 66] on icon at bounding box center [1252, 62] width 15 height 18
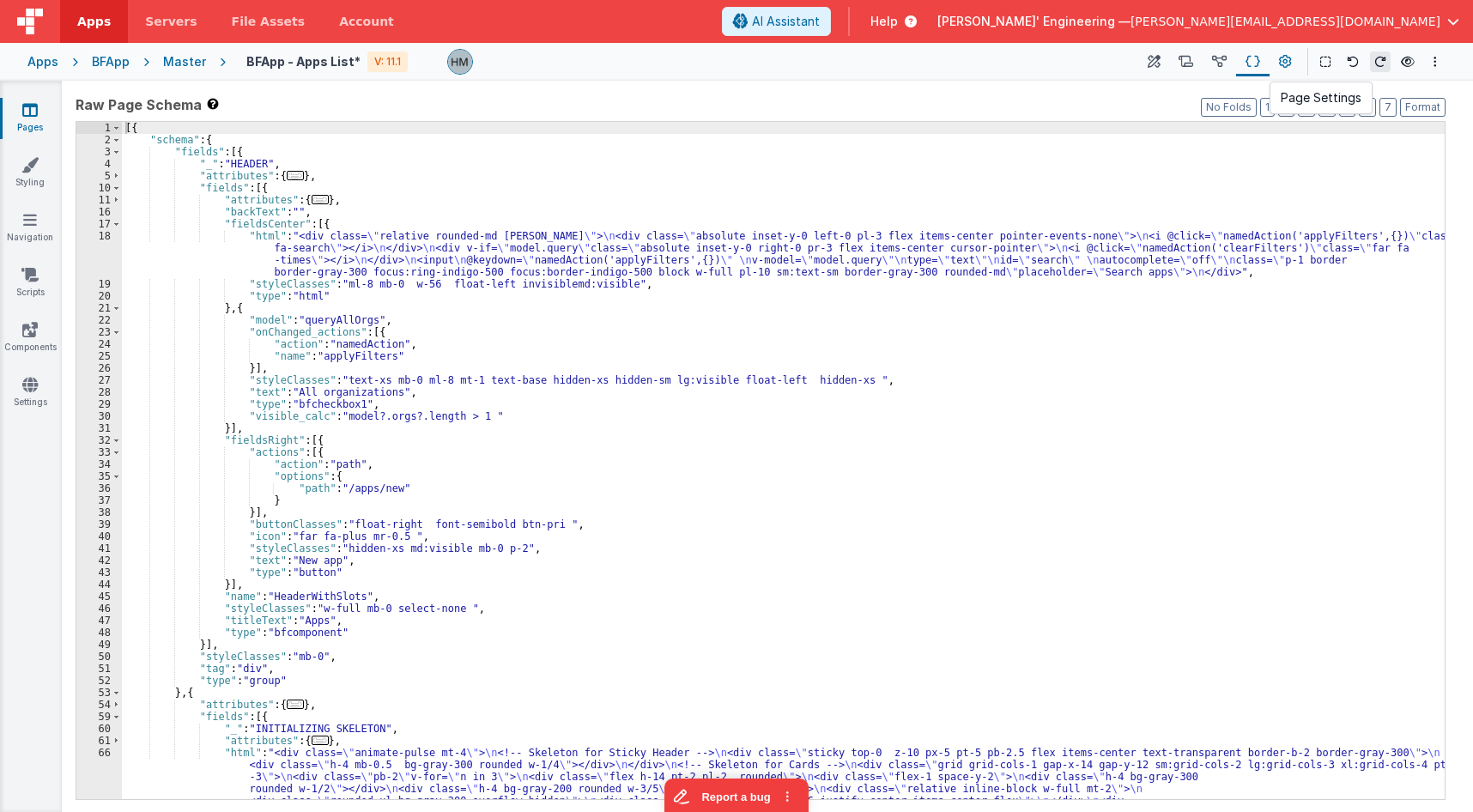
click at [1285, 65] on icon at bounding box center [1285, 62] width 13 height 18
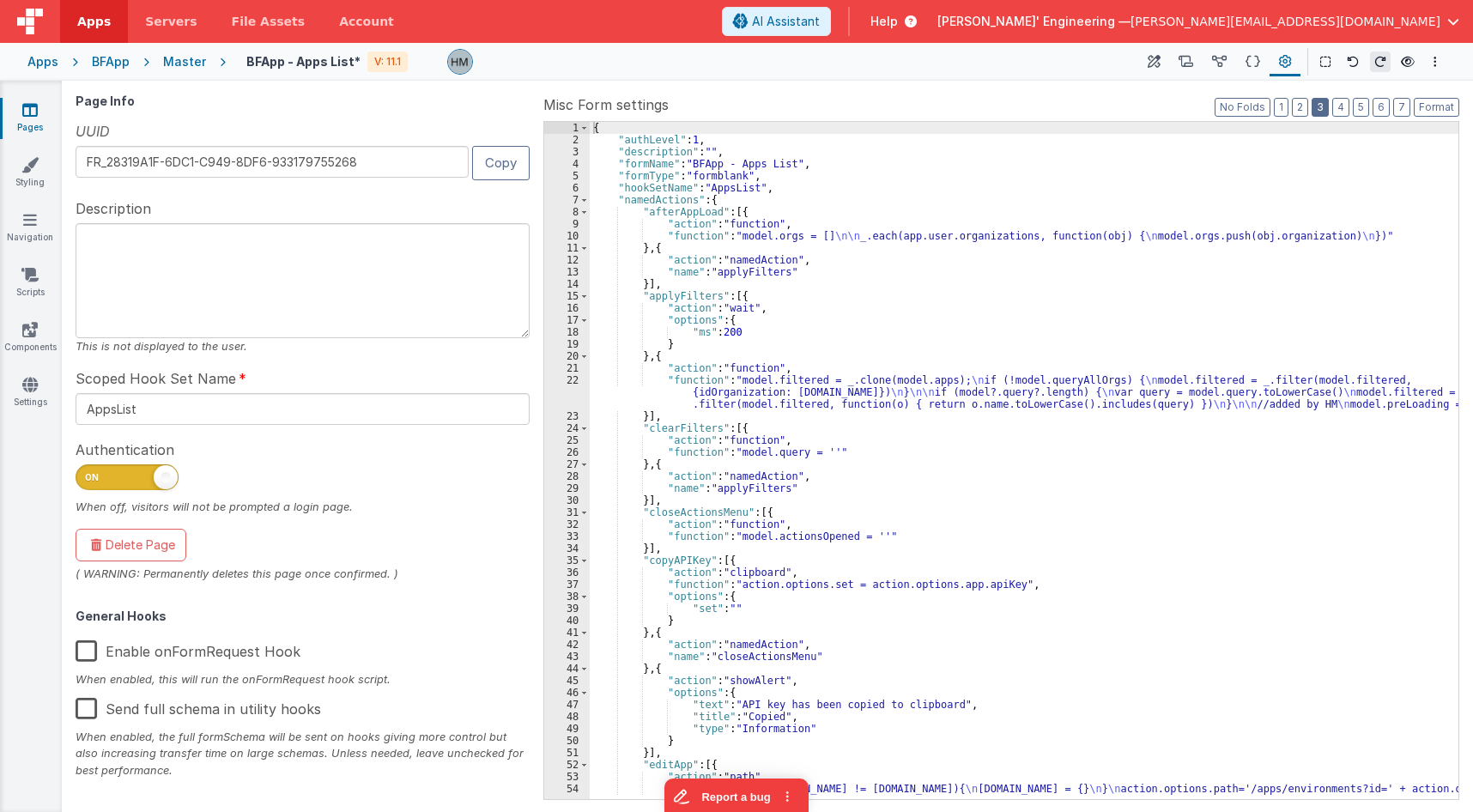
click at [1319, 107] on button "3" at bounding box center [1320, 108] width 17 height 19
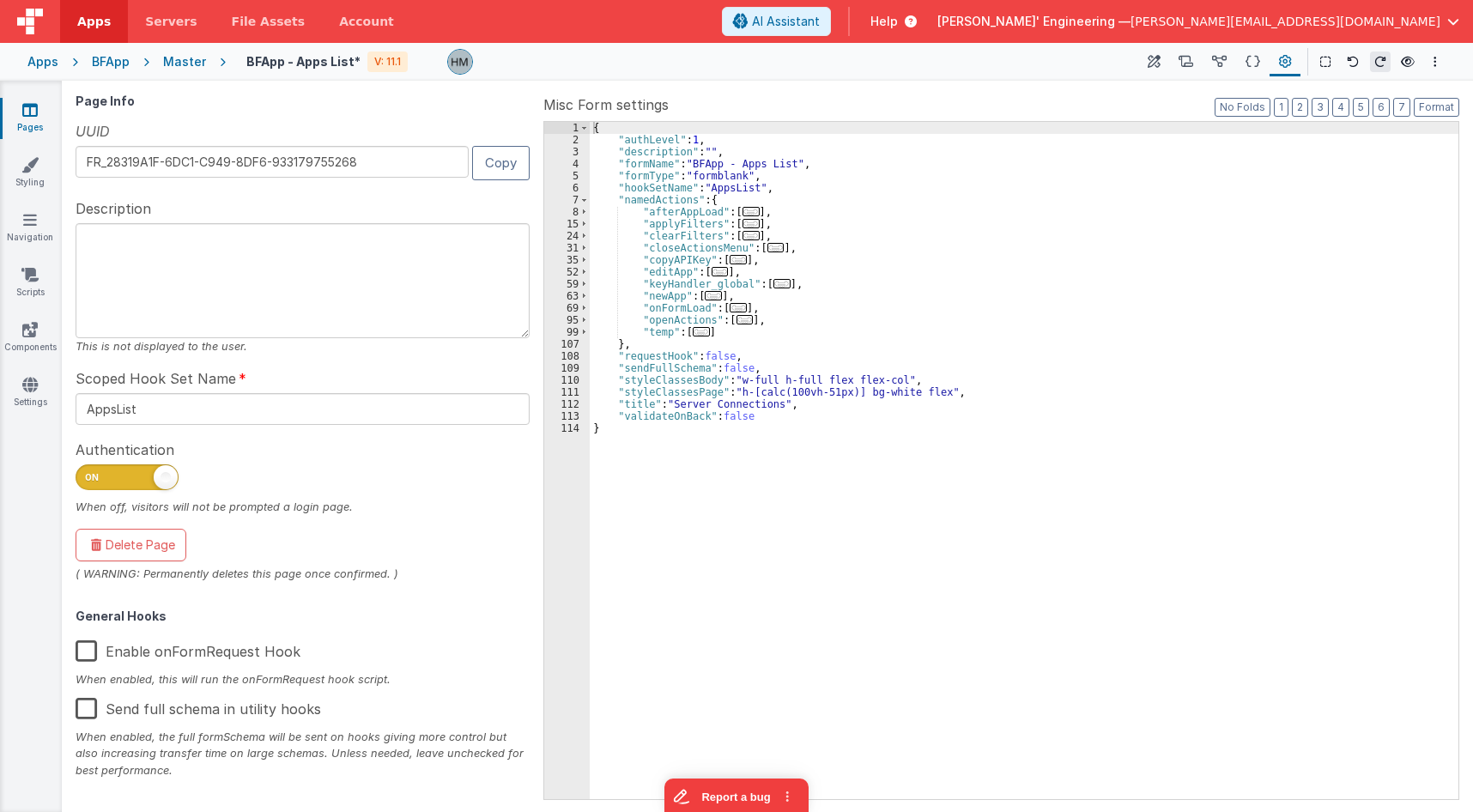
click at [743, 216] on span "..." at bounding box center [751, 211] width 17 height 10
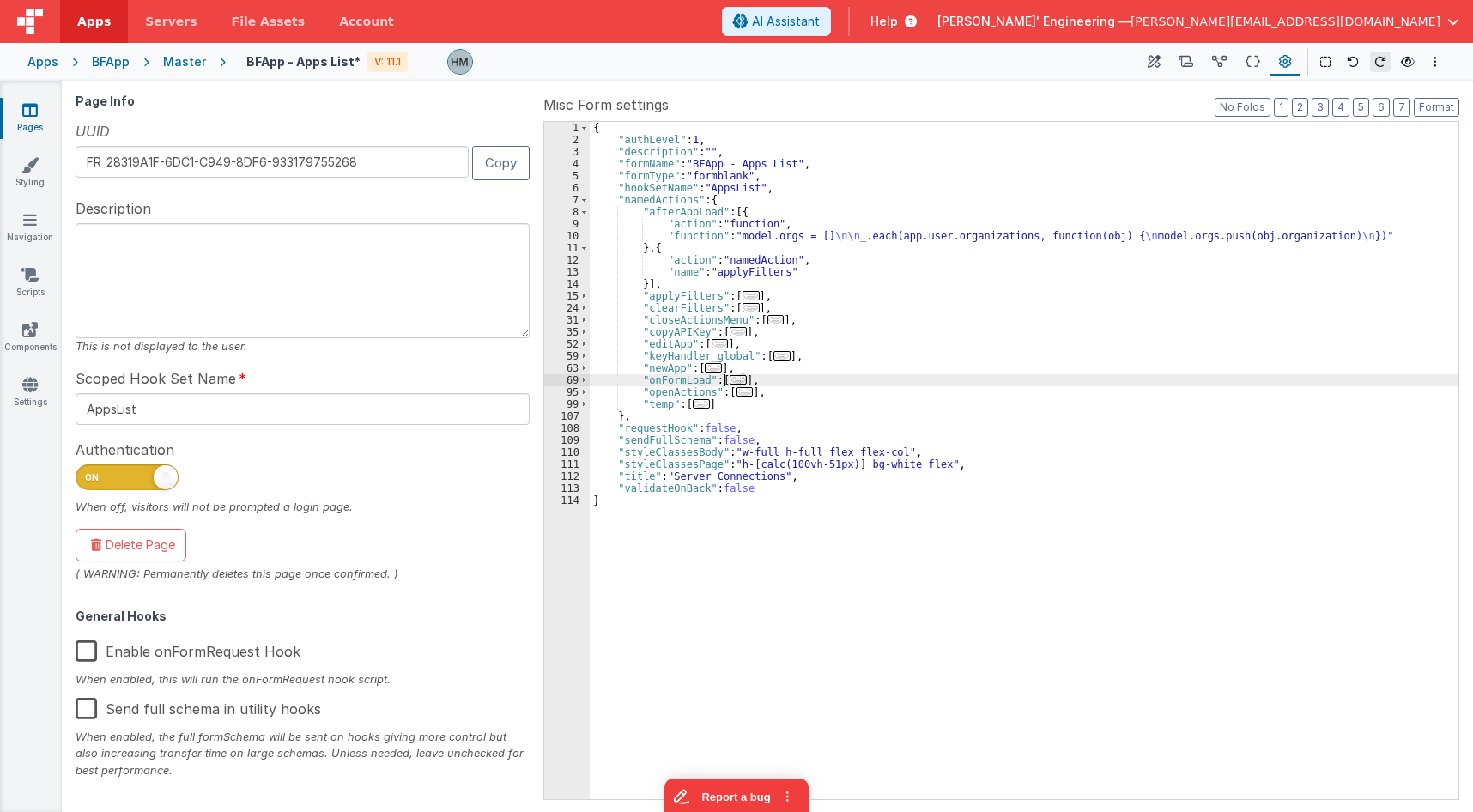
click at [730, 383] on span "..." at bounding box center [738, 380] width 17 height 10
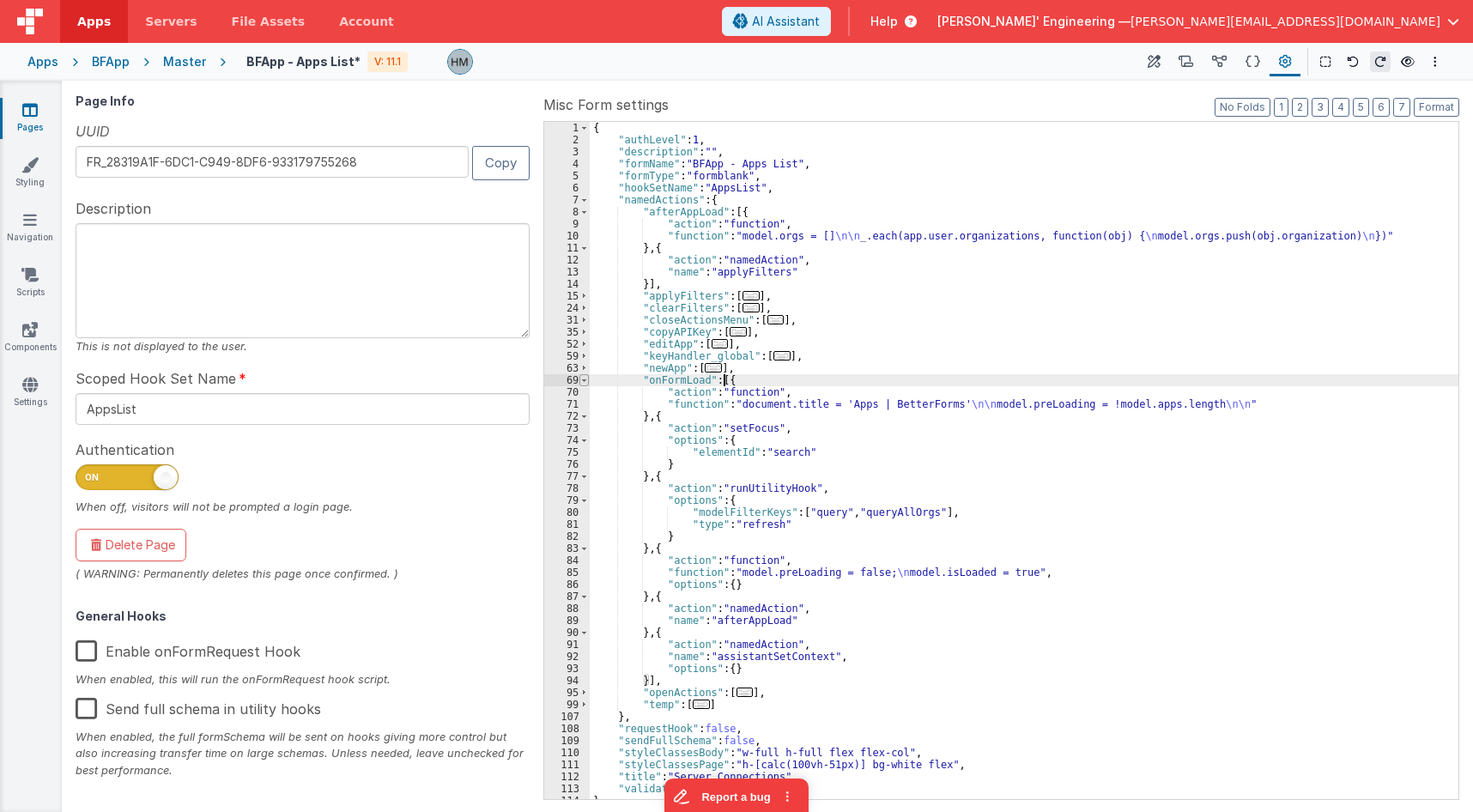
click at [582, 380] on span at bounding box center [584, 380] width 10 height 12
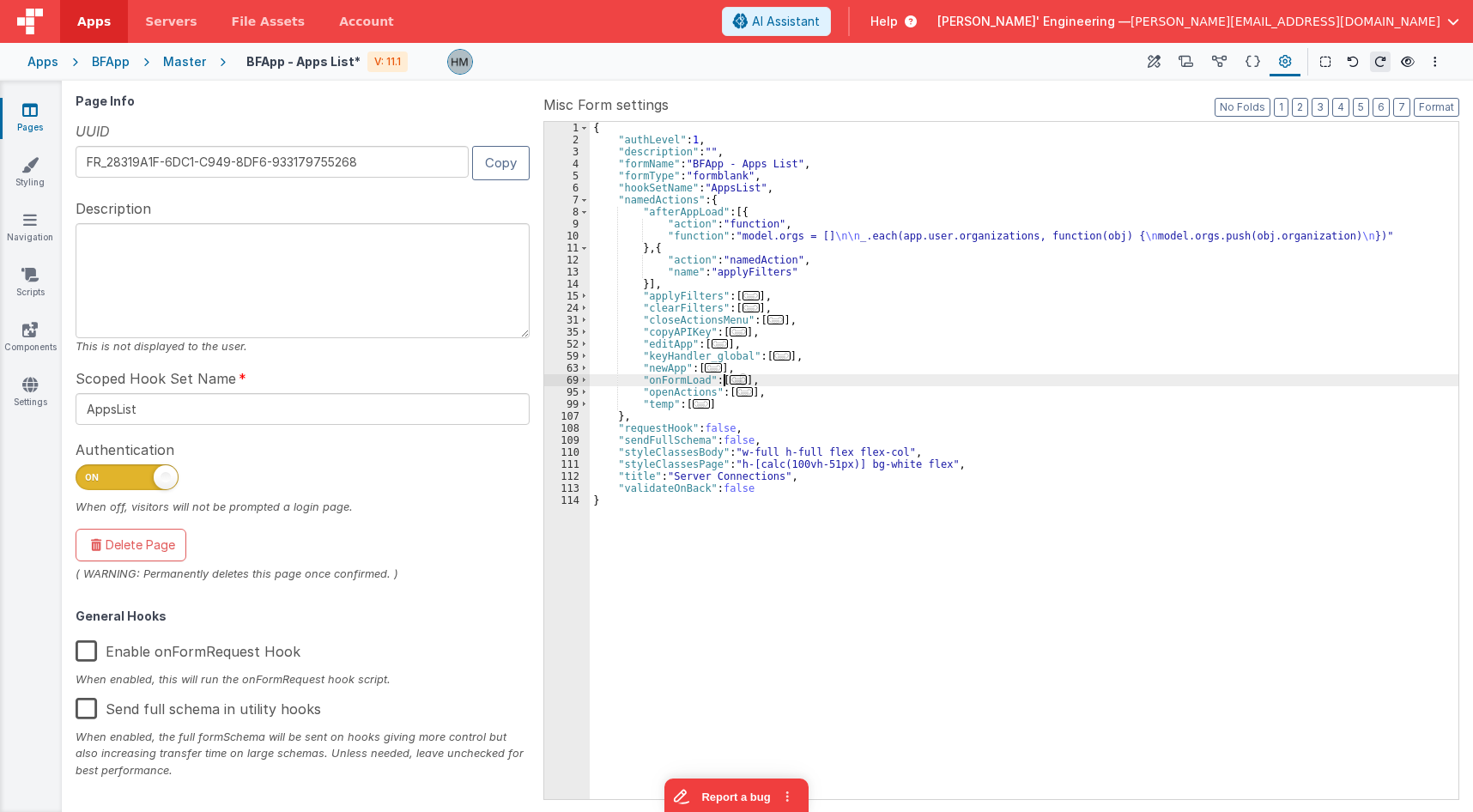
click at [714, 344] on span "..." at bounding box center [720, 343] width 17 height 10
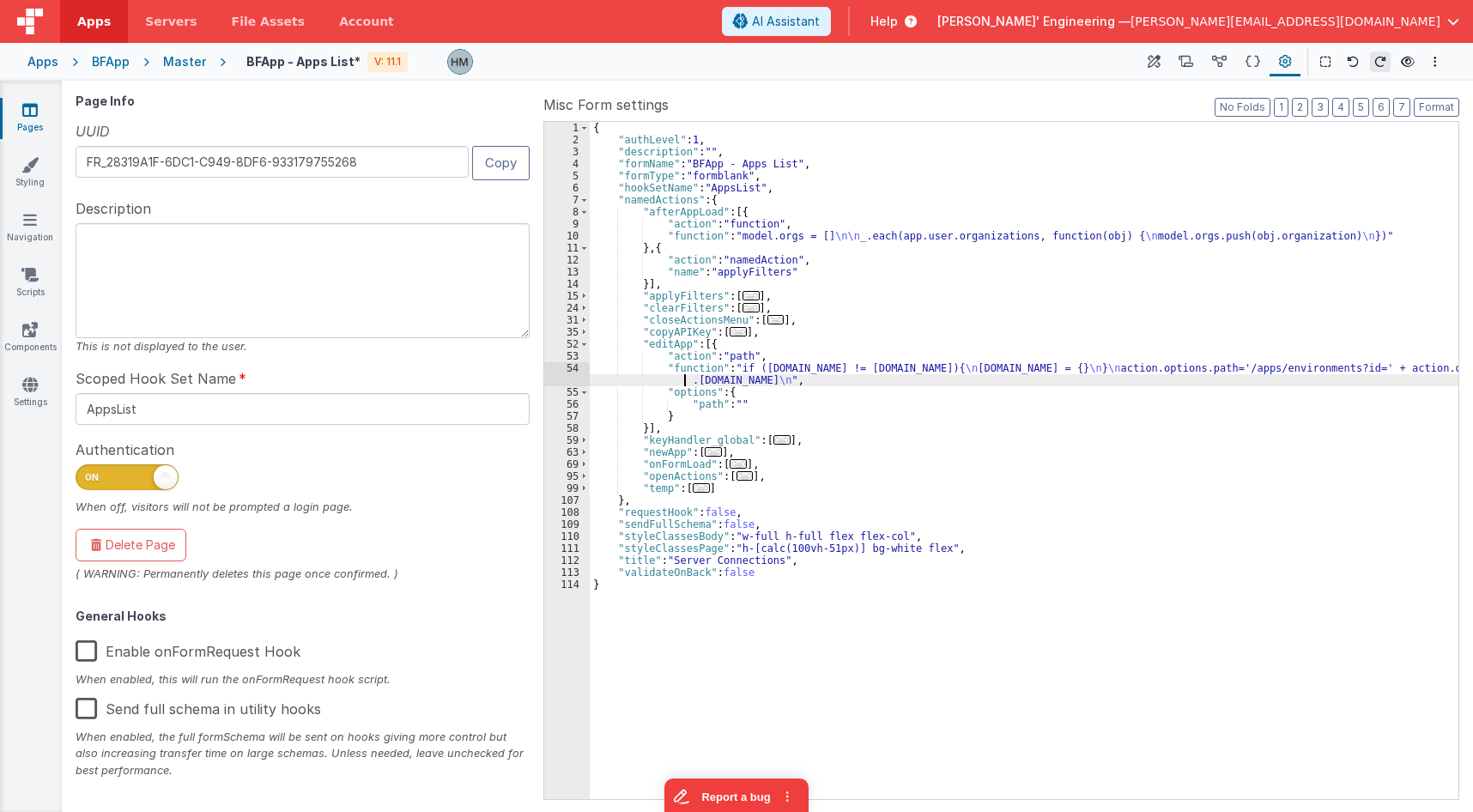
click at [682, 374] on div "{ "authLevel" : 1 , "description" : "" , "formName" : "BFApp - Apps List" , "fo…" at bounding box center [1024, 472] width 869 height 701
click at [576, 368] on div "54" at bounding box center [567, 374] width 45 height 24
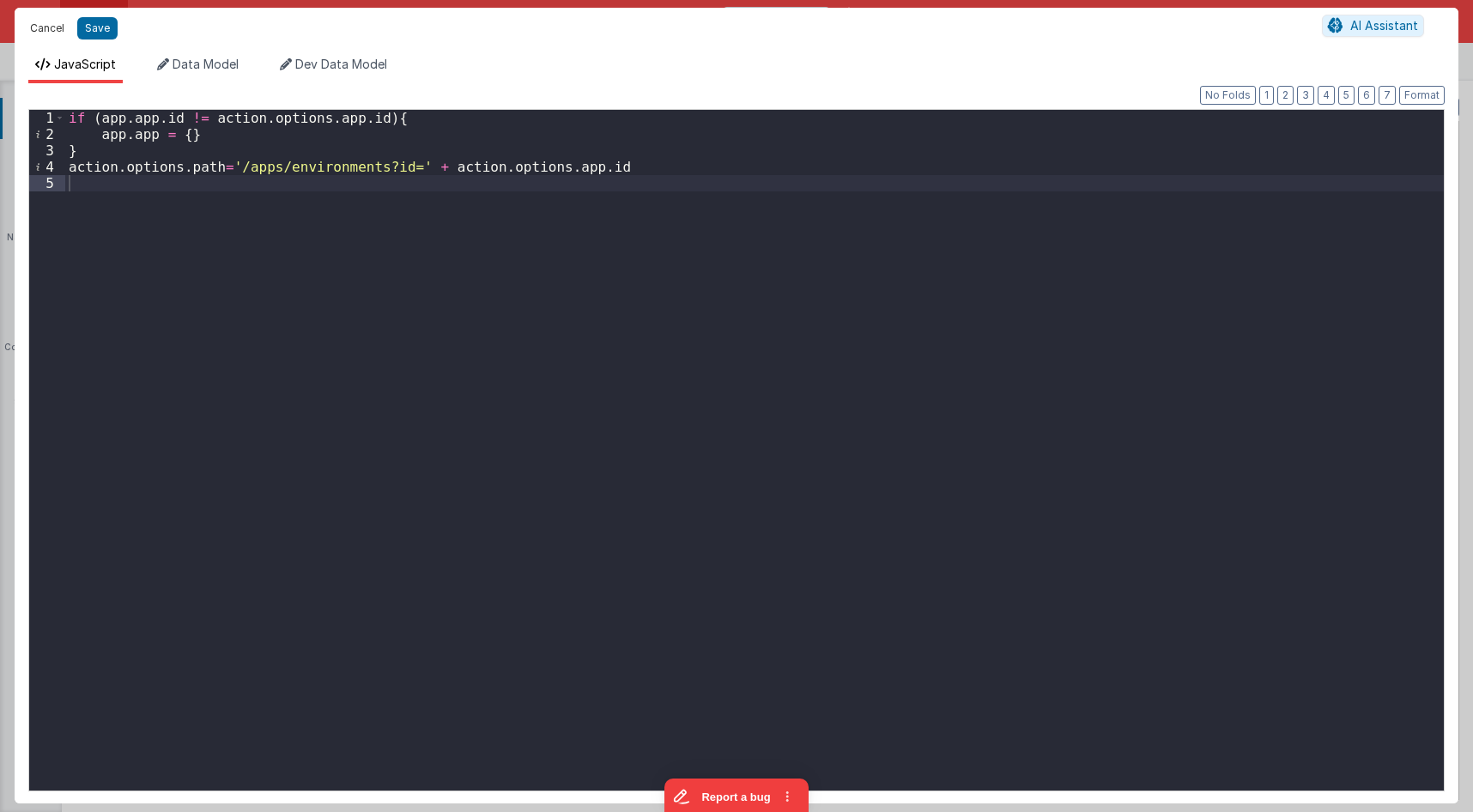
click at [33, 27] on button "Cancel" at bounding box center [47, 29] width 51 height 24
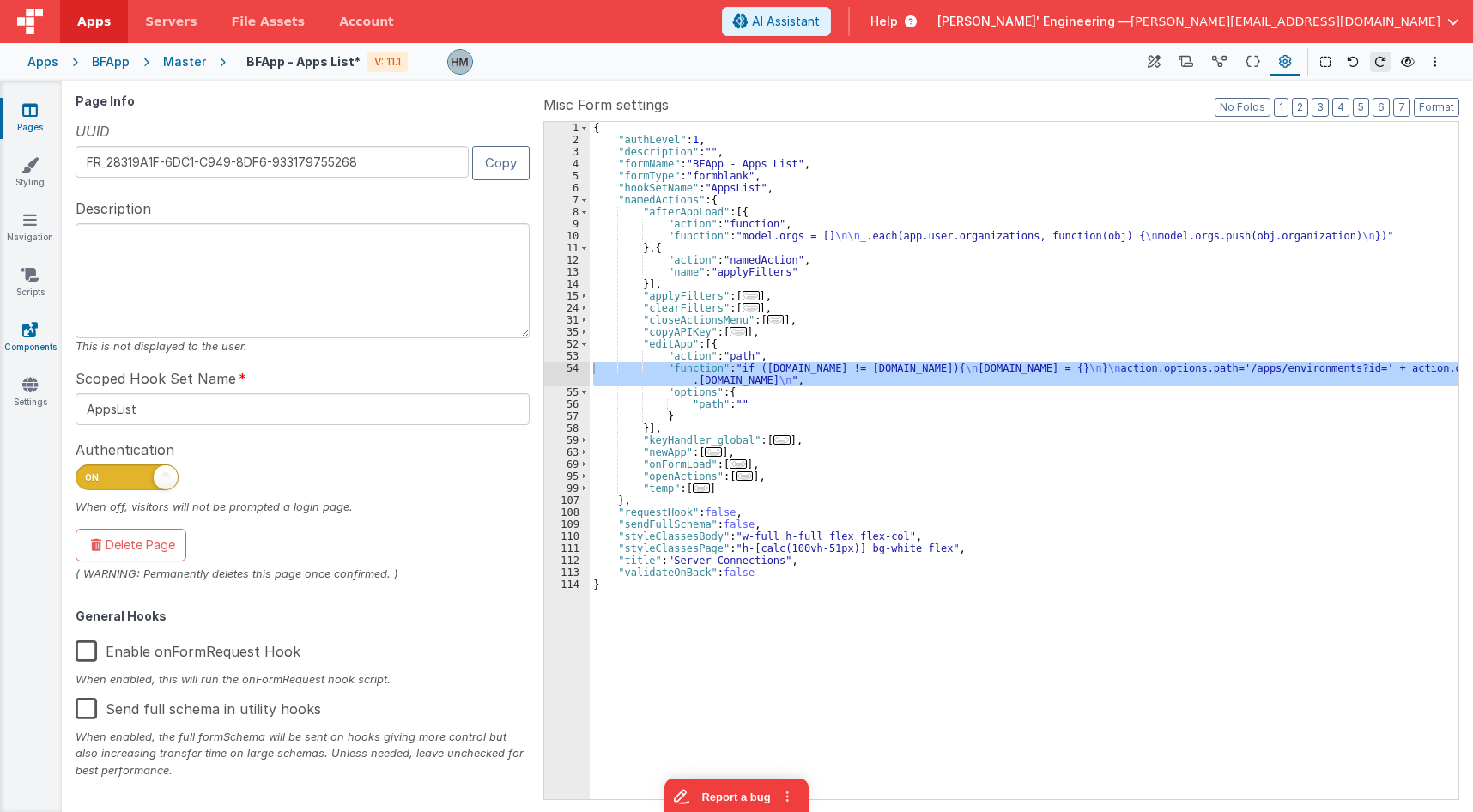
click at [36, 345] on link "Components" at bounding box center [30, 339] width 62 height 35
